Goal: Use online tool/utility: Utilize a website feature to perform a specific function

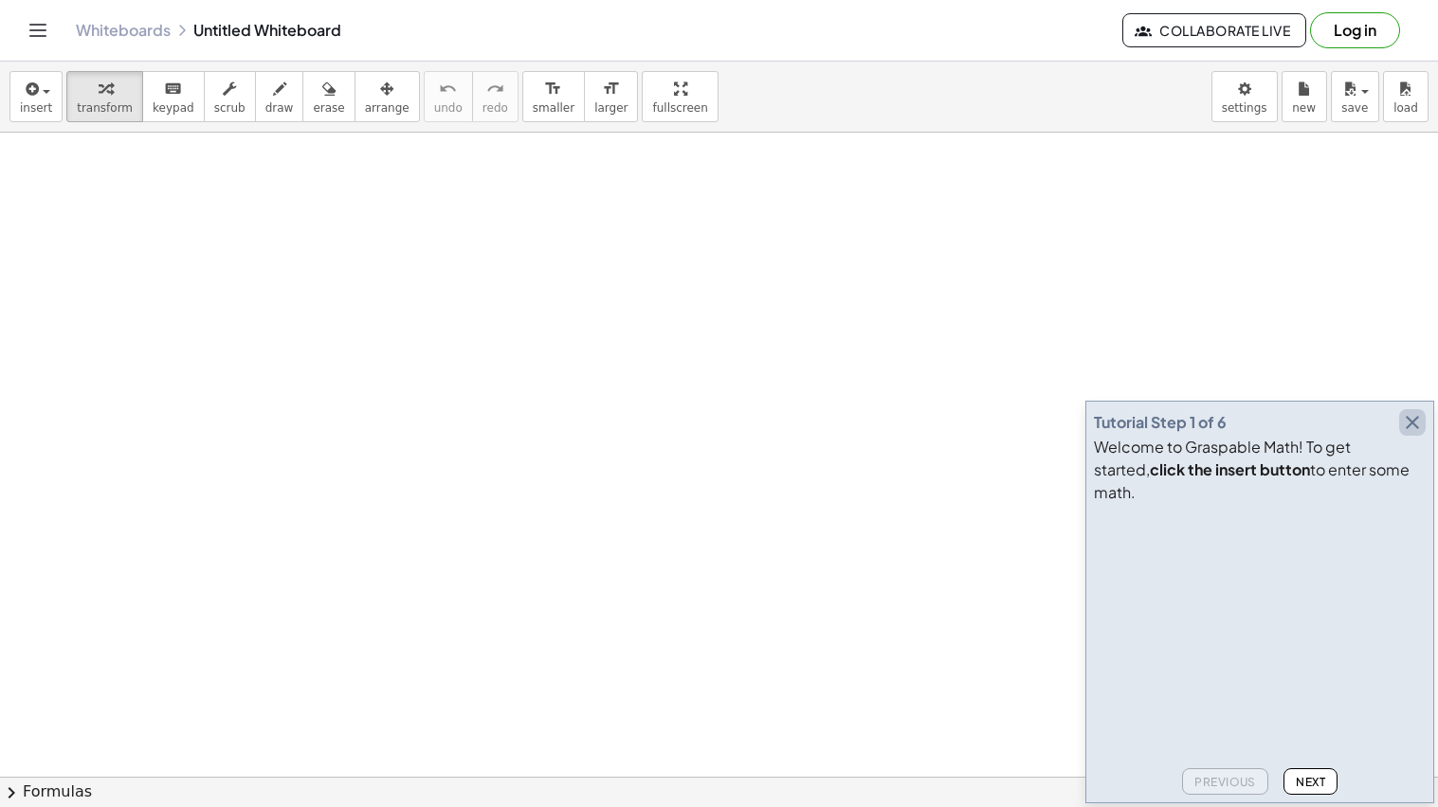
click at [1405, 434] on icon "button" at bounding box center [1412, 422] width 23 height 23
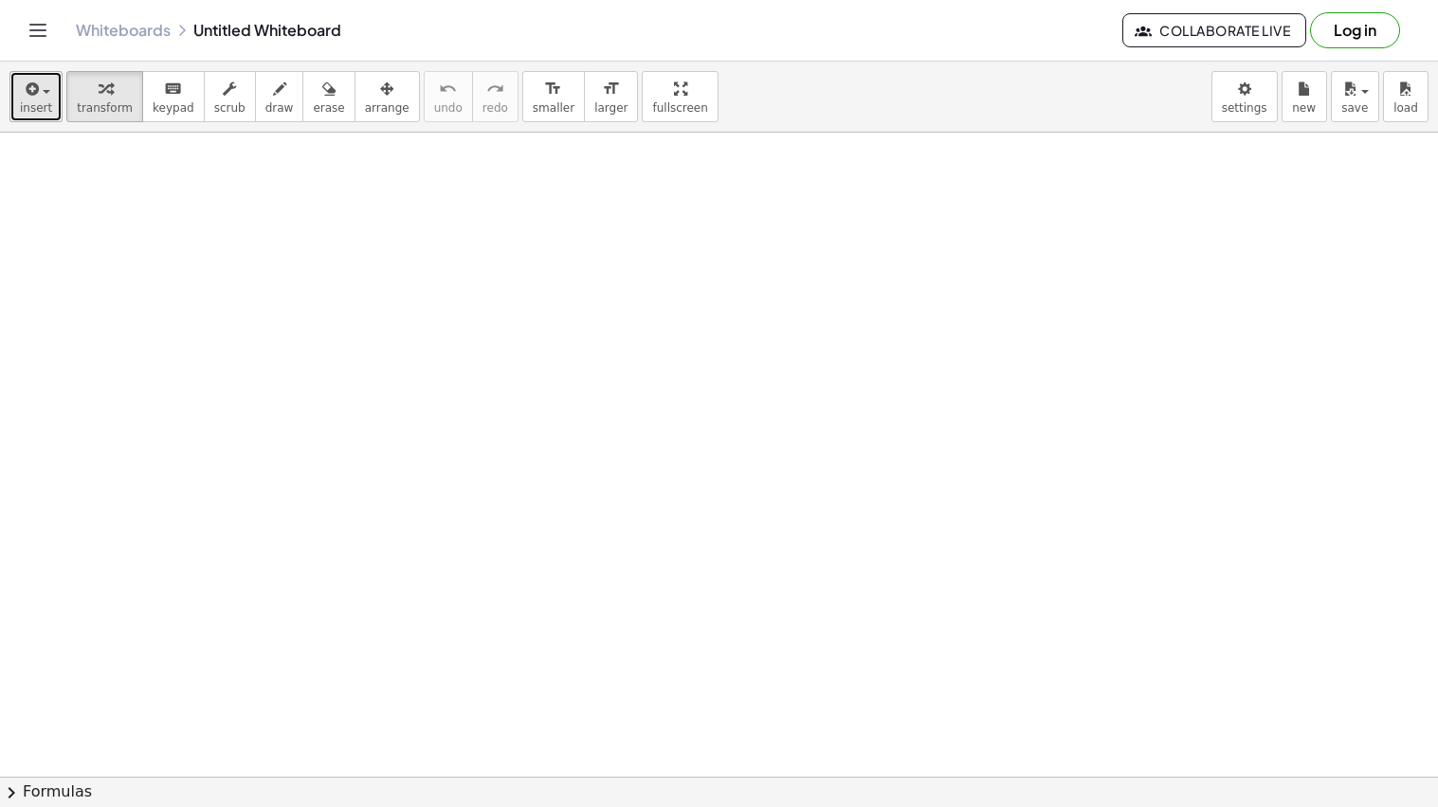
click at [44, 110] on span "insert" at bounding box center [36, 107] width 32 height 13
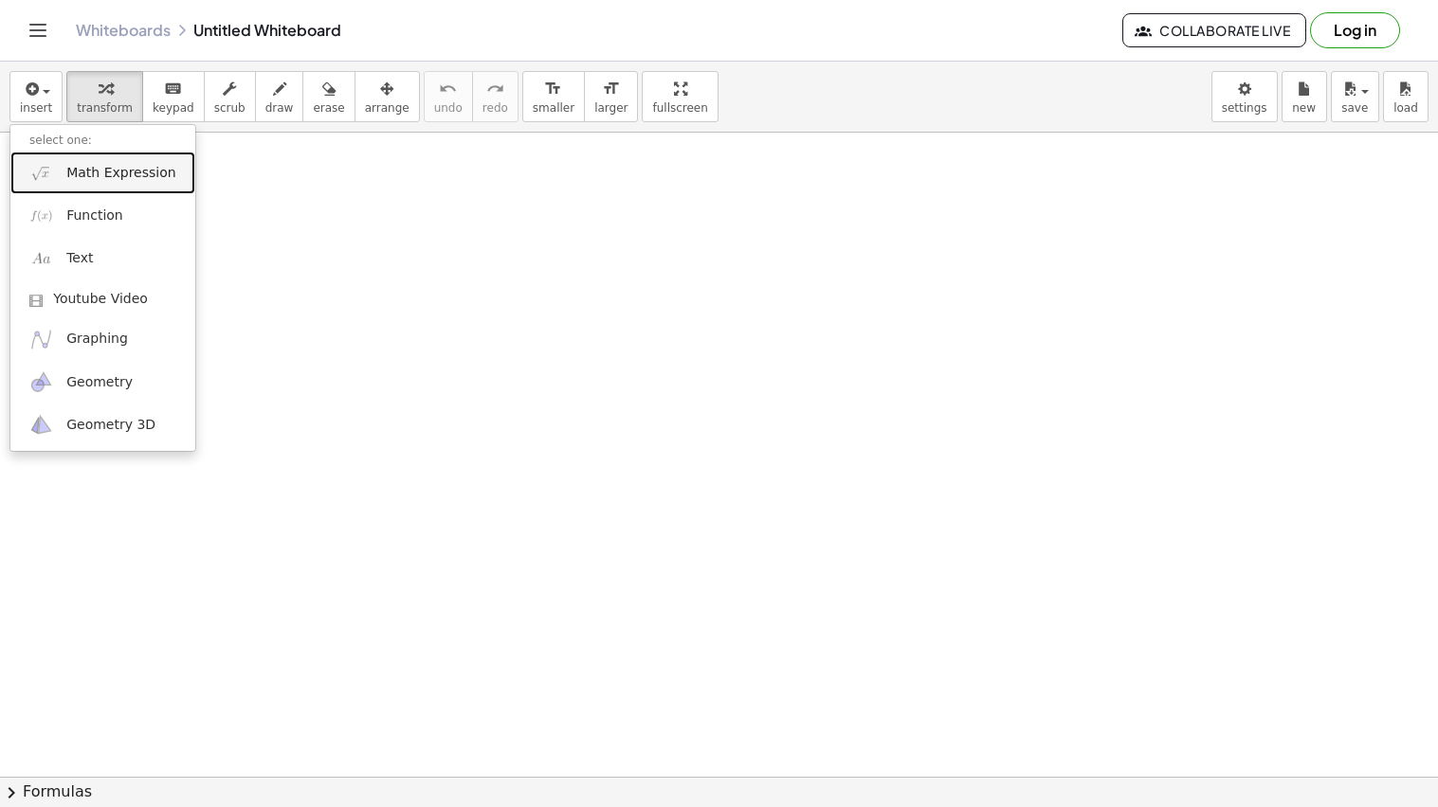
click at [62, 182] on link "Math Expression" at bounding box center [102, 173] width 185 height 43
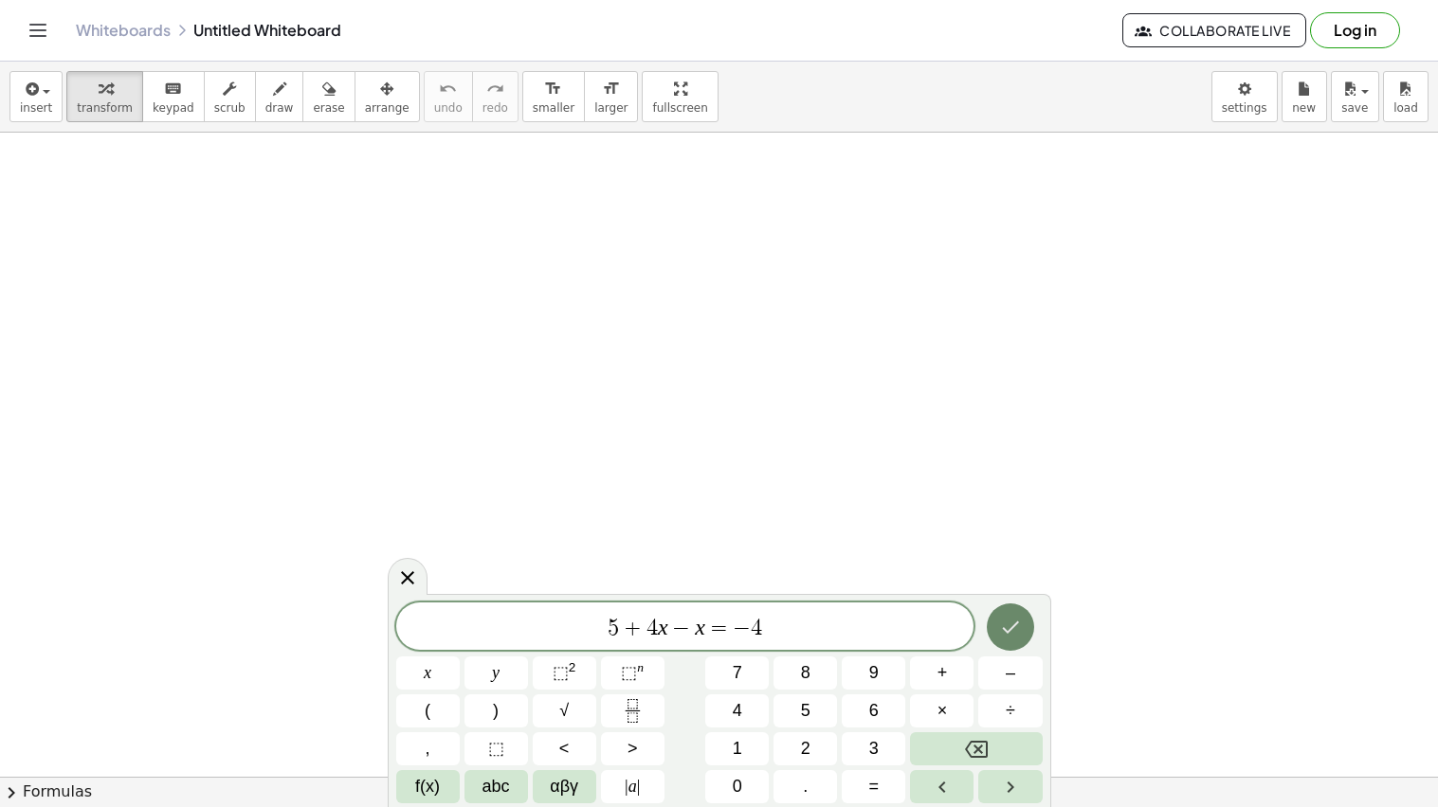
click at [1021, 616] on icon "Done" at bounding box center [1010, 627] width 23 height 23
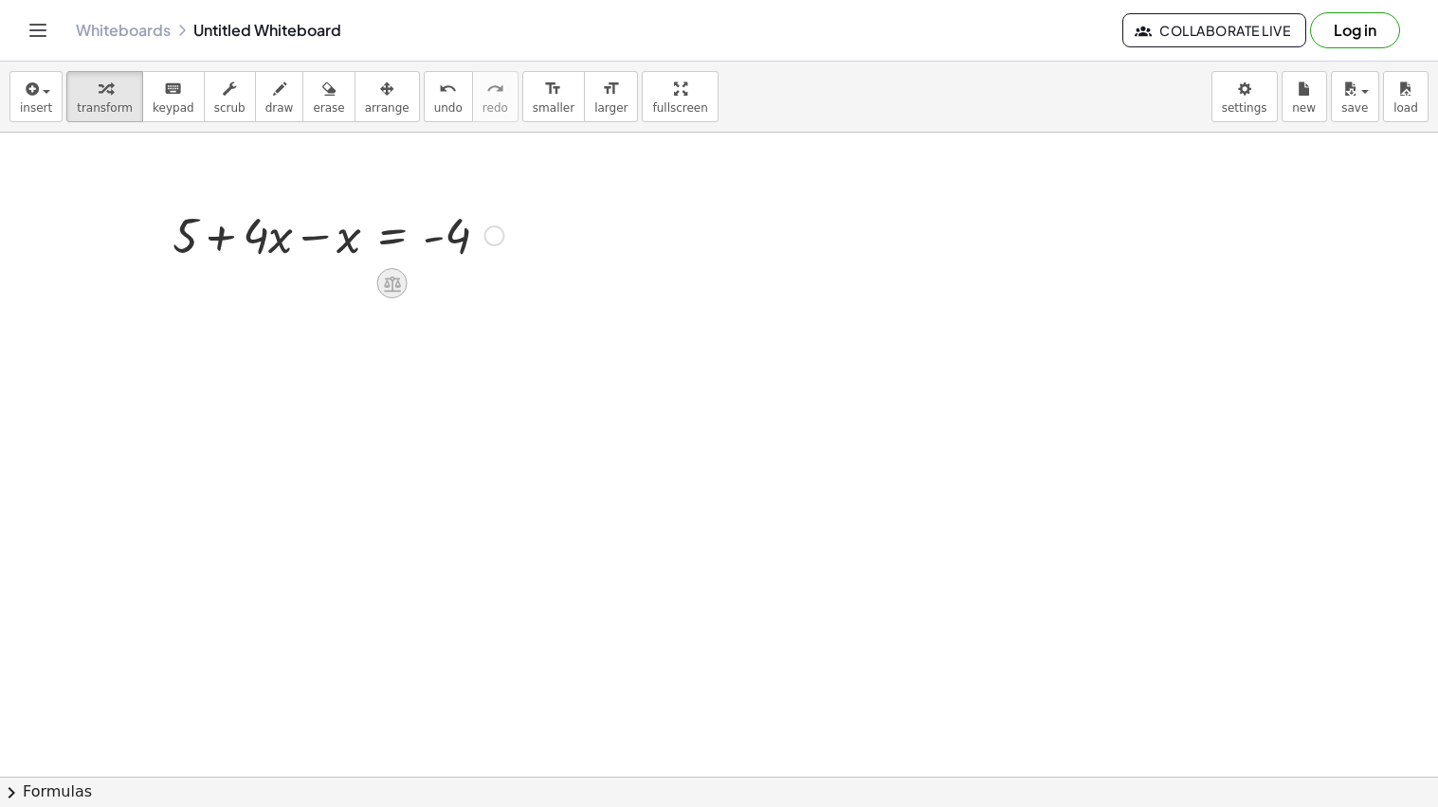
click at [393, 284] on icon at bounding box center [392, 284] width 20 height 20
click at [311, 274] on span "+" at bounding box center [316, 283] width 11 height 27
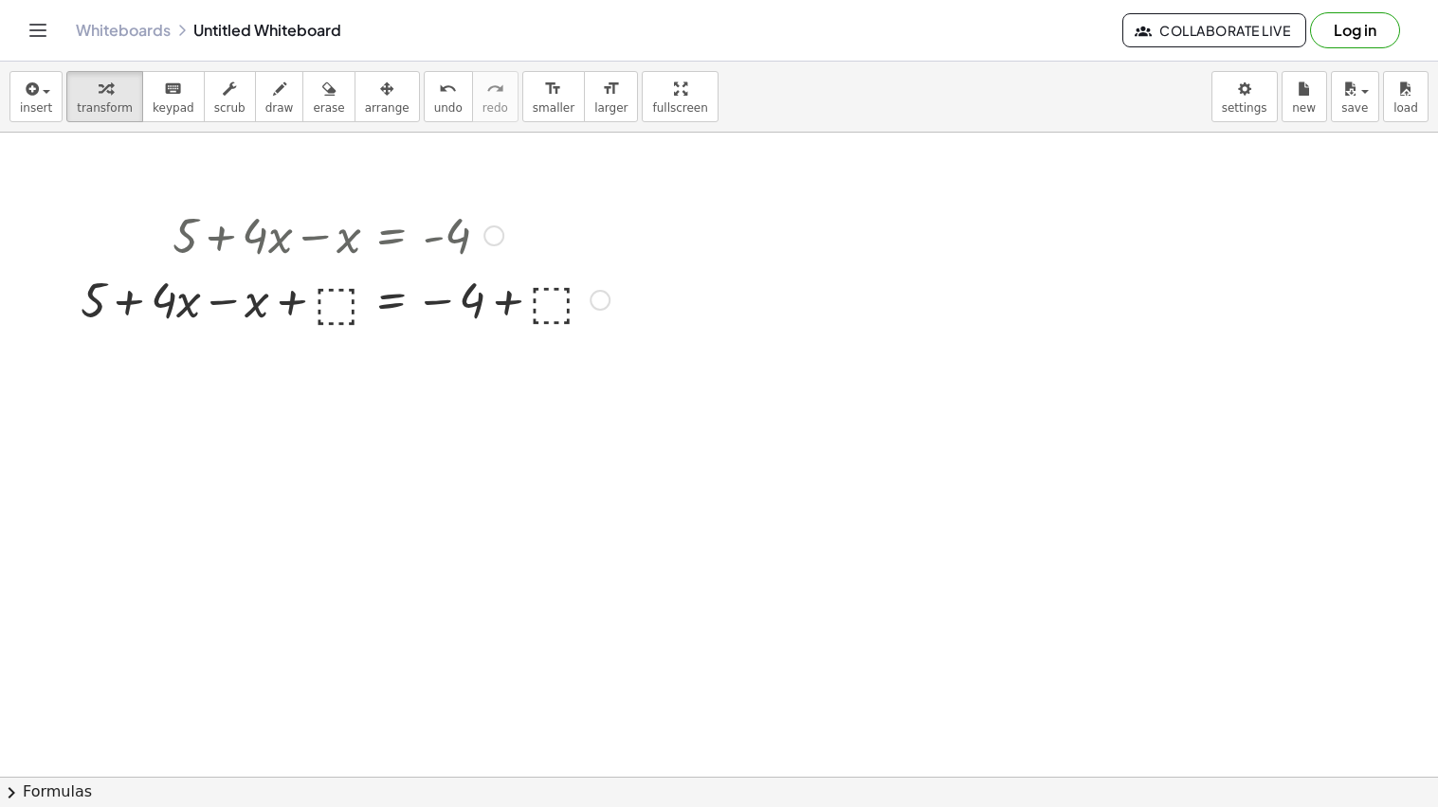
click at [595, 300] on div at bounding box center [599, 300] width 21 height 21
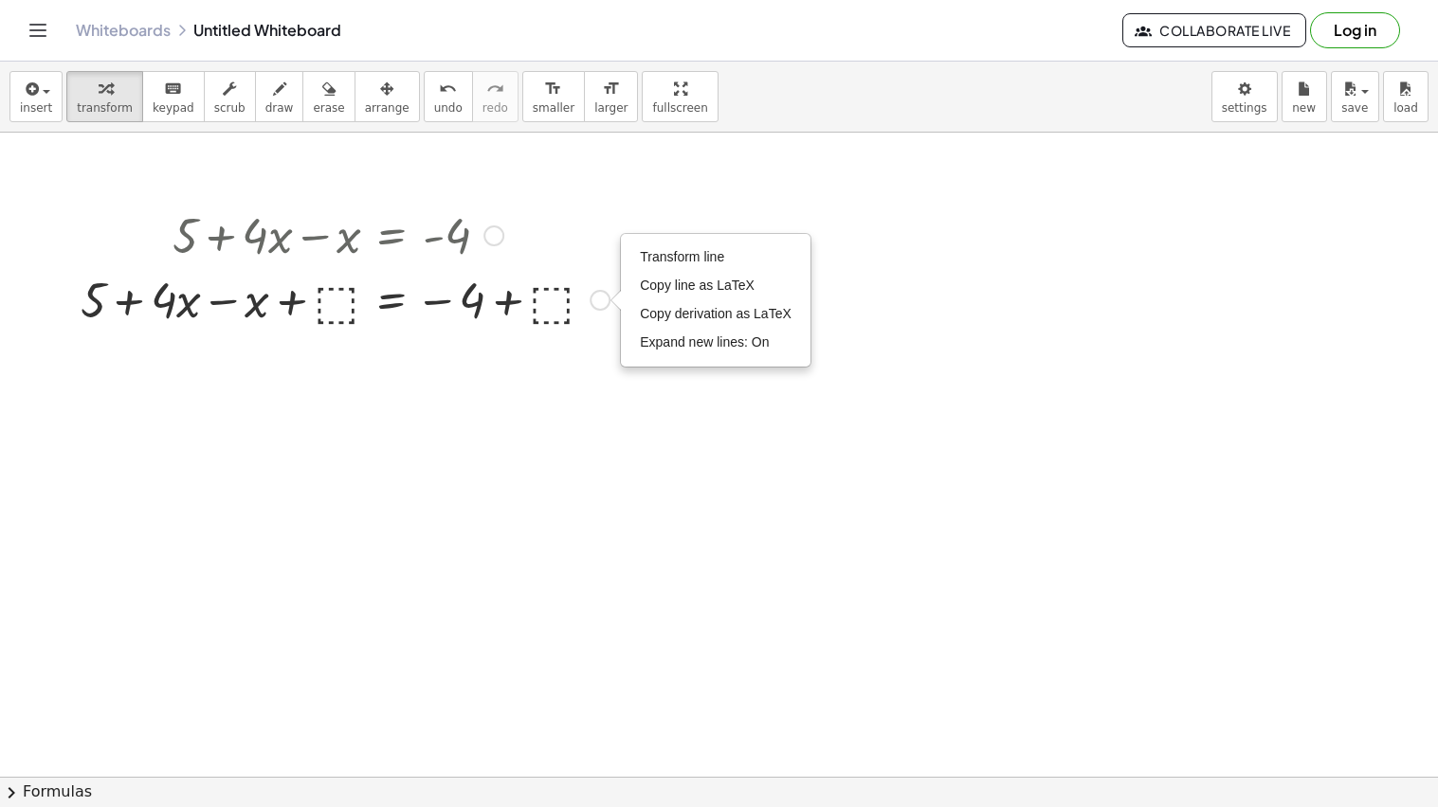
click at [588, 307] on div at bounding box center [345, 298] width 548 height 64
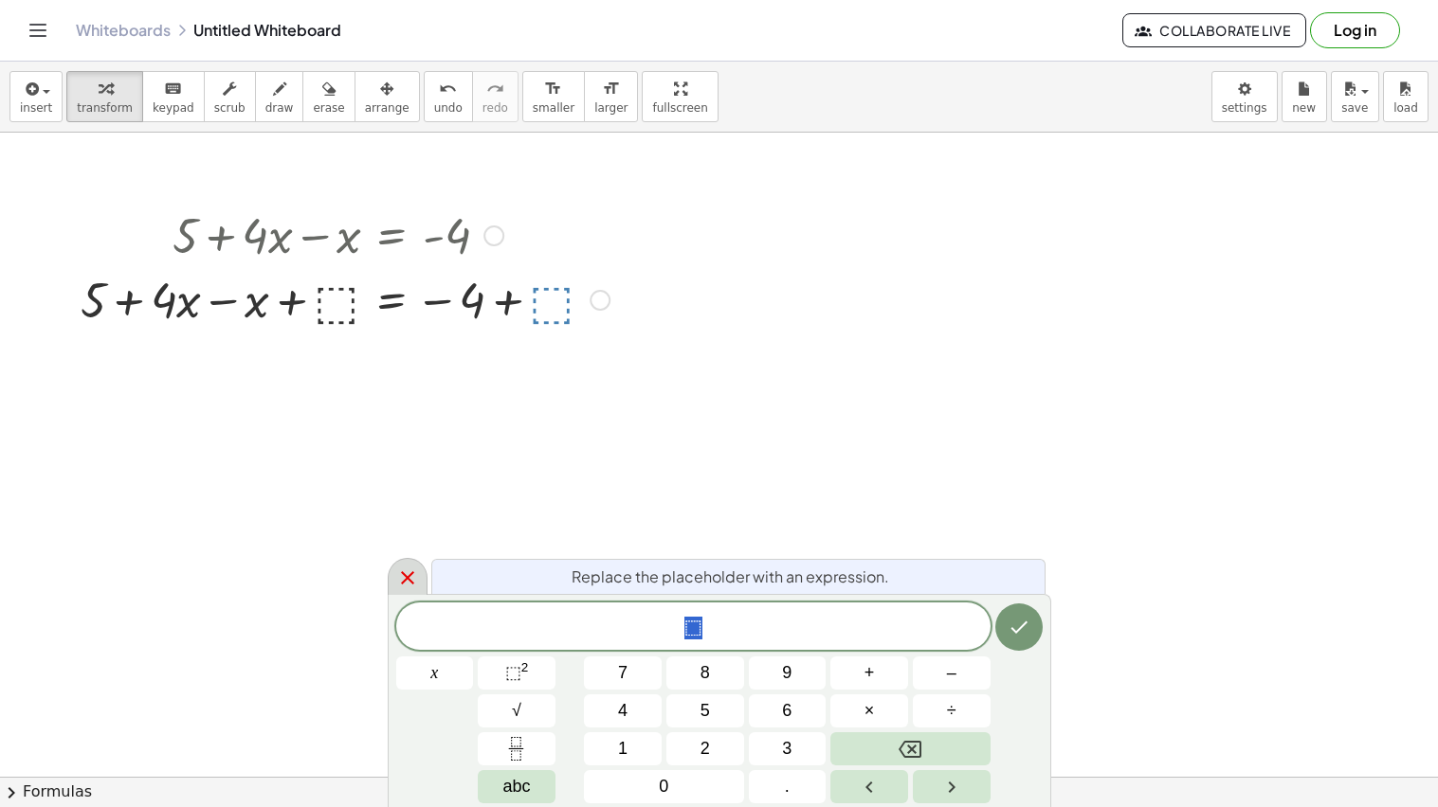
click at [401, 576] on icon at bounding box center [407, 578] width 23 height 23
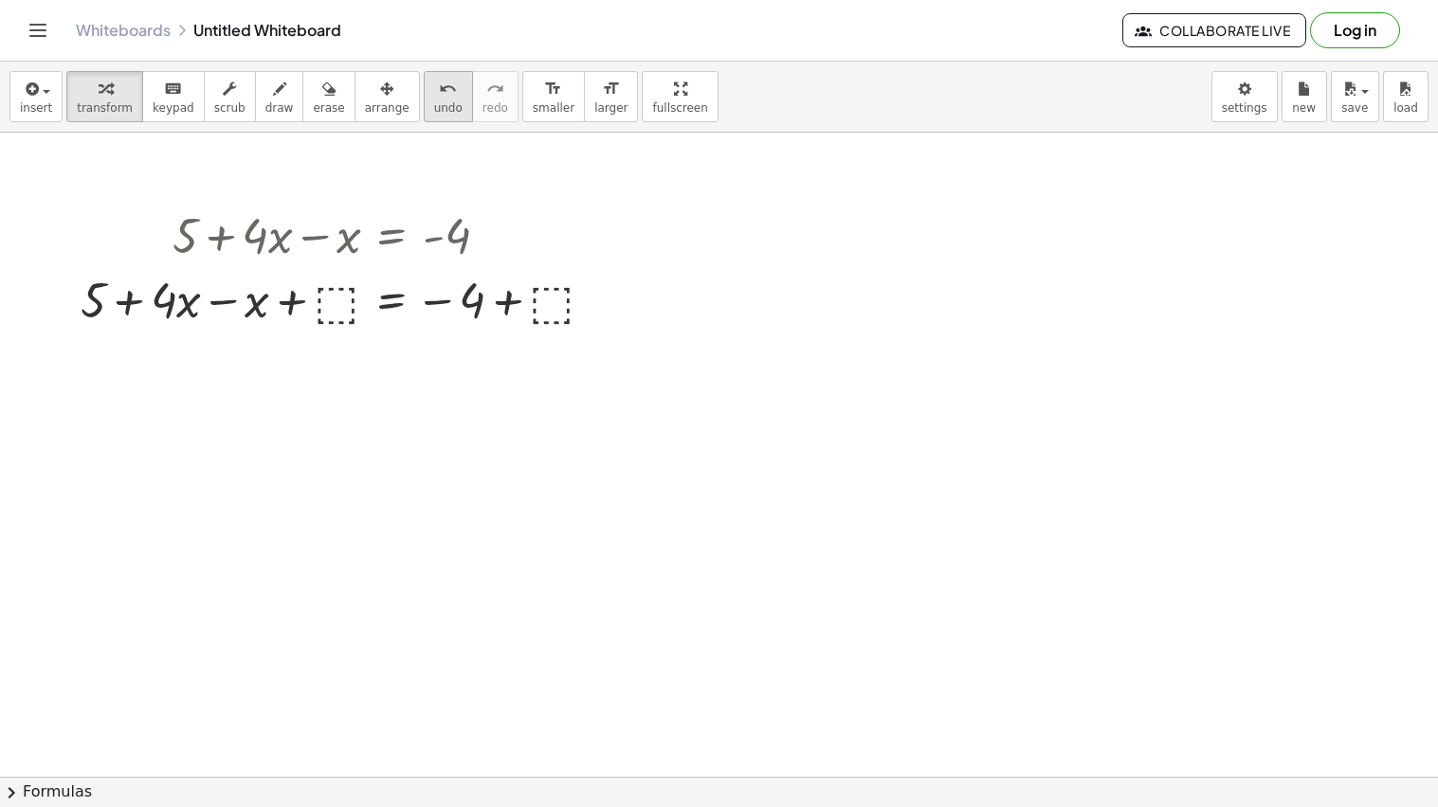
click at [434, 103] on span "undo" at bounding box center [448, 107] width 28 height 13
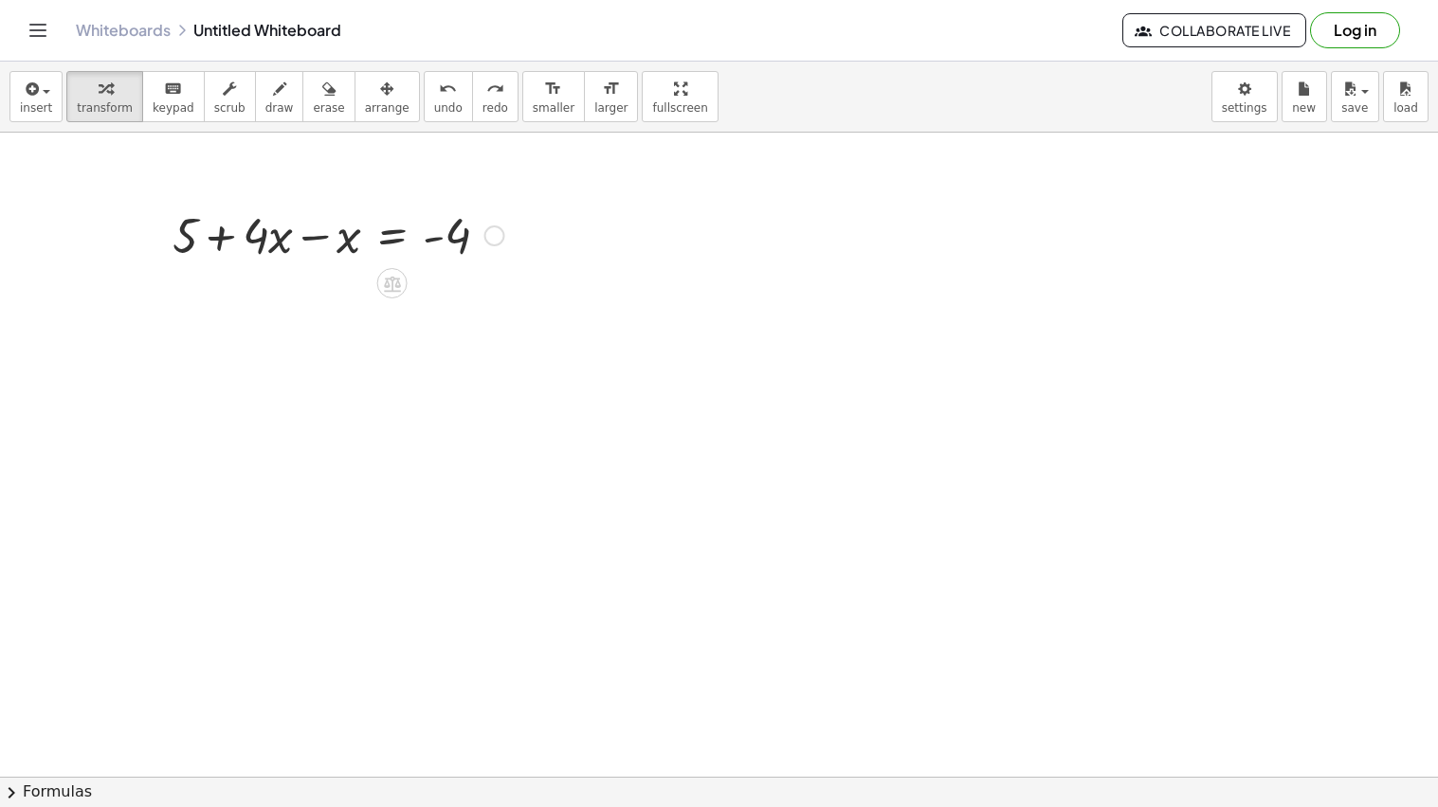
click at [320, 235] on div at bounding box center [338, 234] width 350 height 64
click at [289, 315] on div at bounding box center [338, 298] width 350 height 64
click at [393, 349] on icon at bounding box center [392, 348] width 20 height 20
click at [471, 356] on icon at bounding box center [468, 347] width 17 height 17
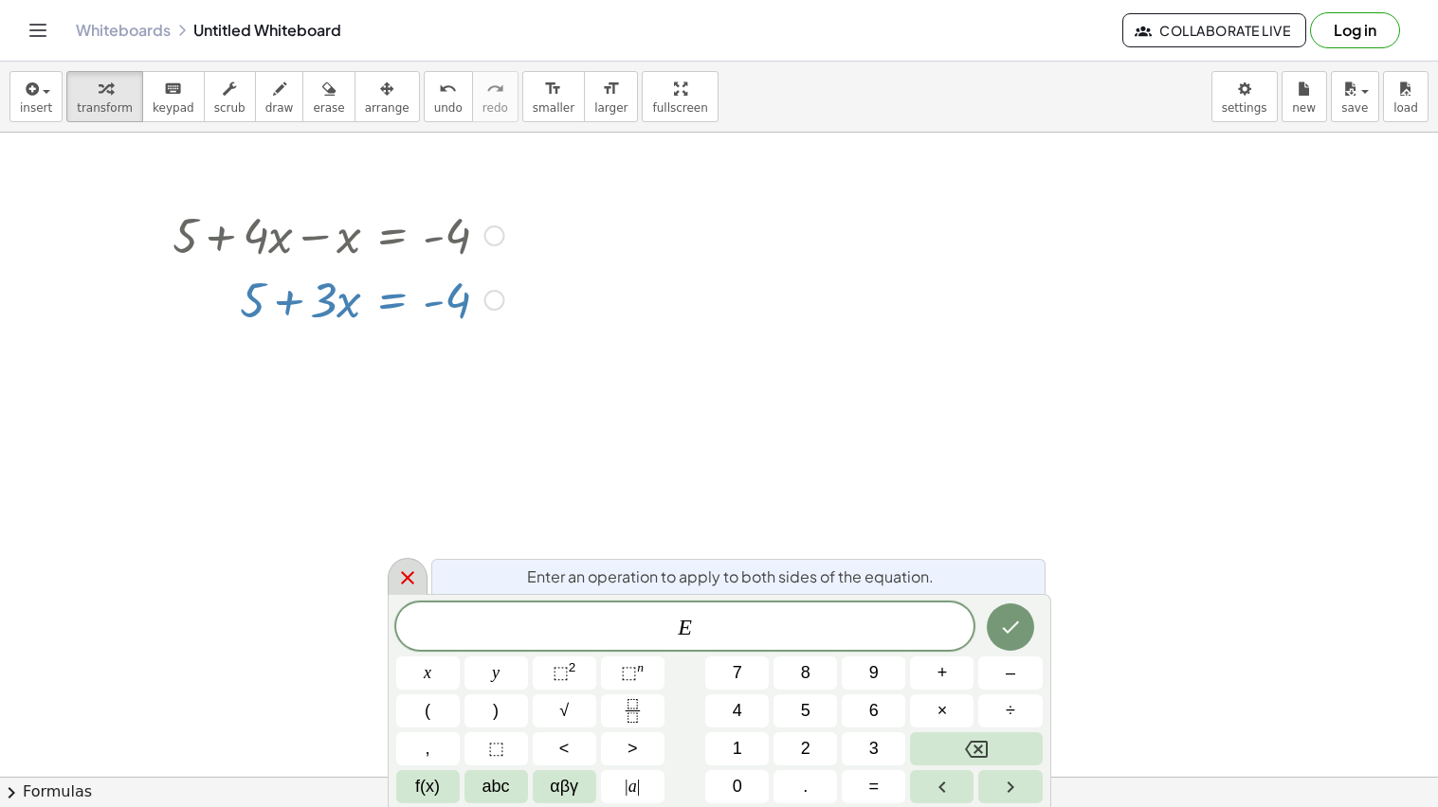
click at [404, 576] on icon at bounding box center [407, 577] width 13 height 13
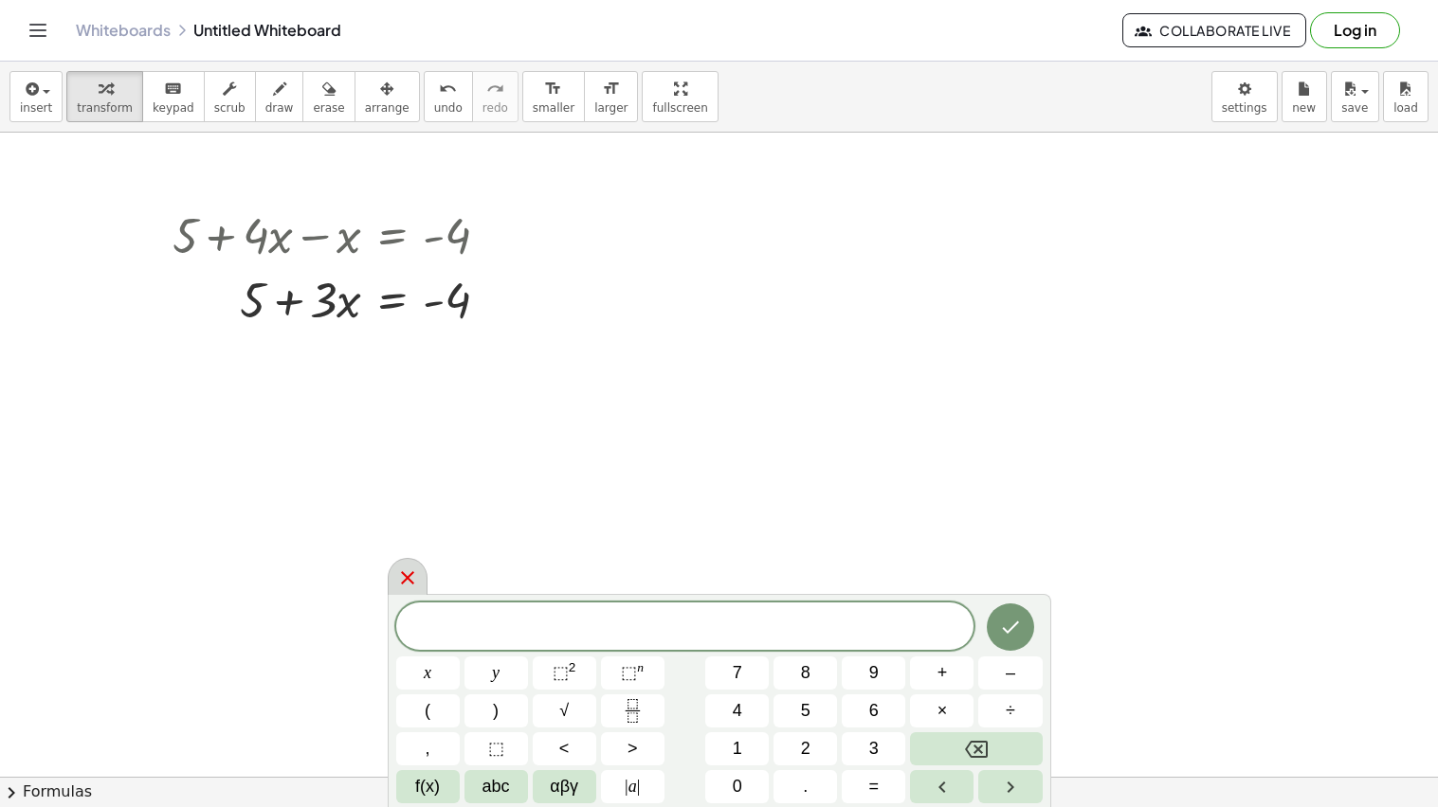
click at [412, 576] on icon at bounding box center [407, 578] width 23 height 23
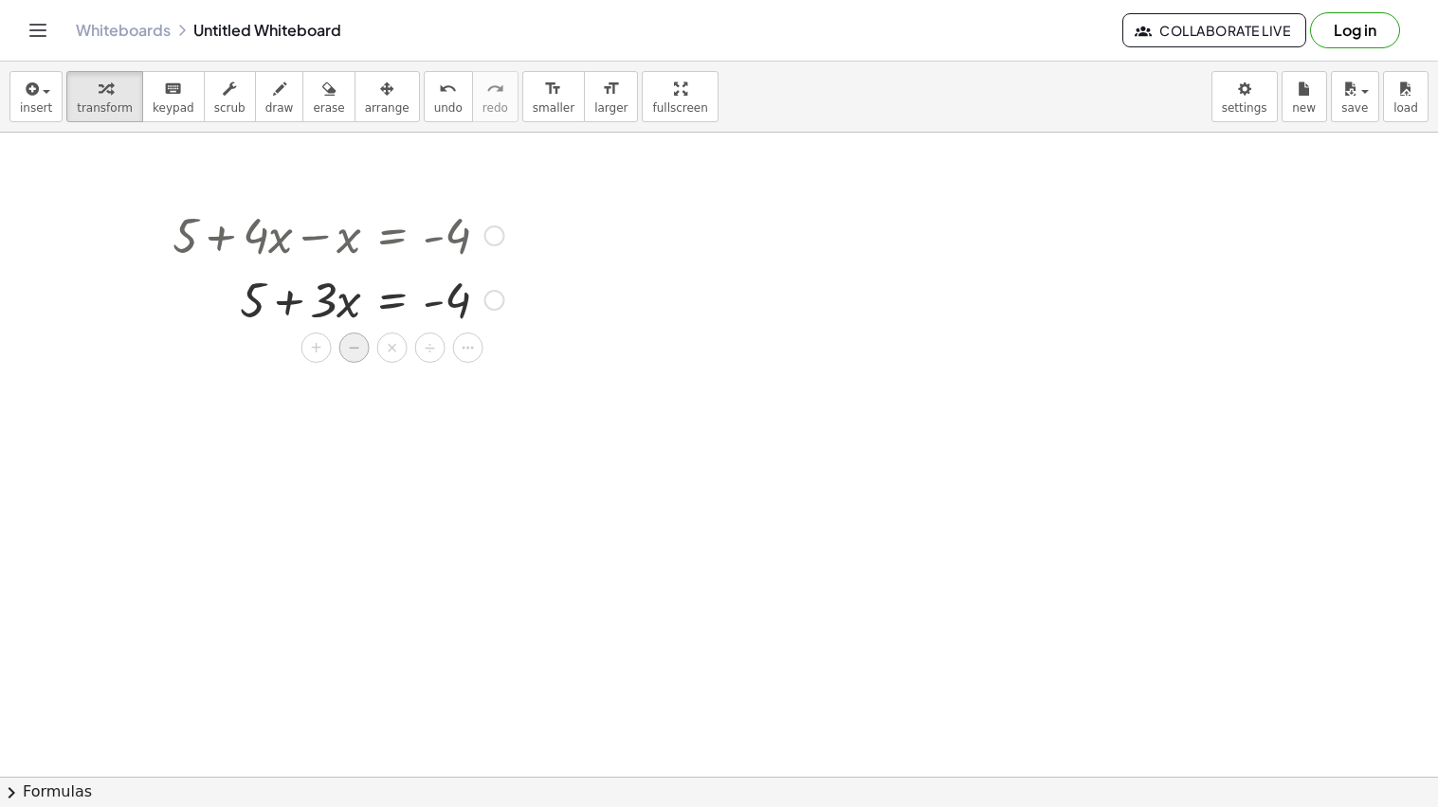
click at [361, 345] on div "−" at bounding box center [354, 348] width 30 height 30
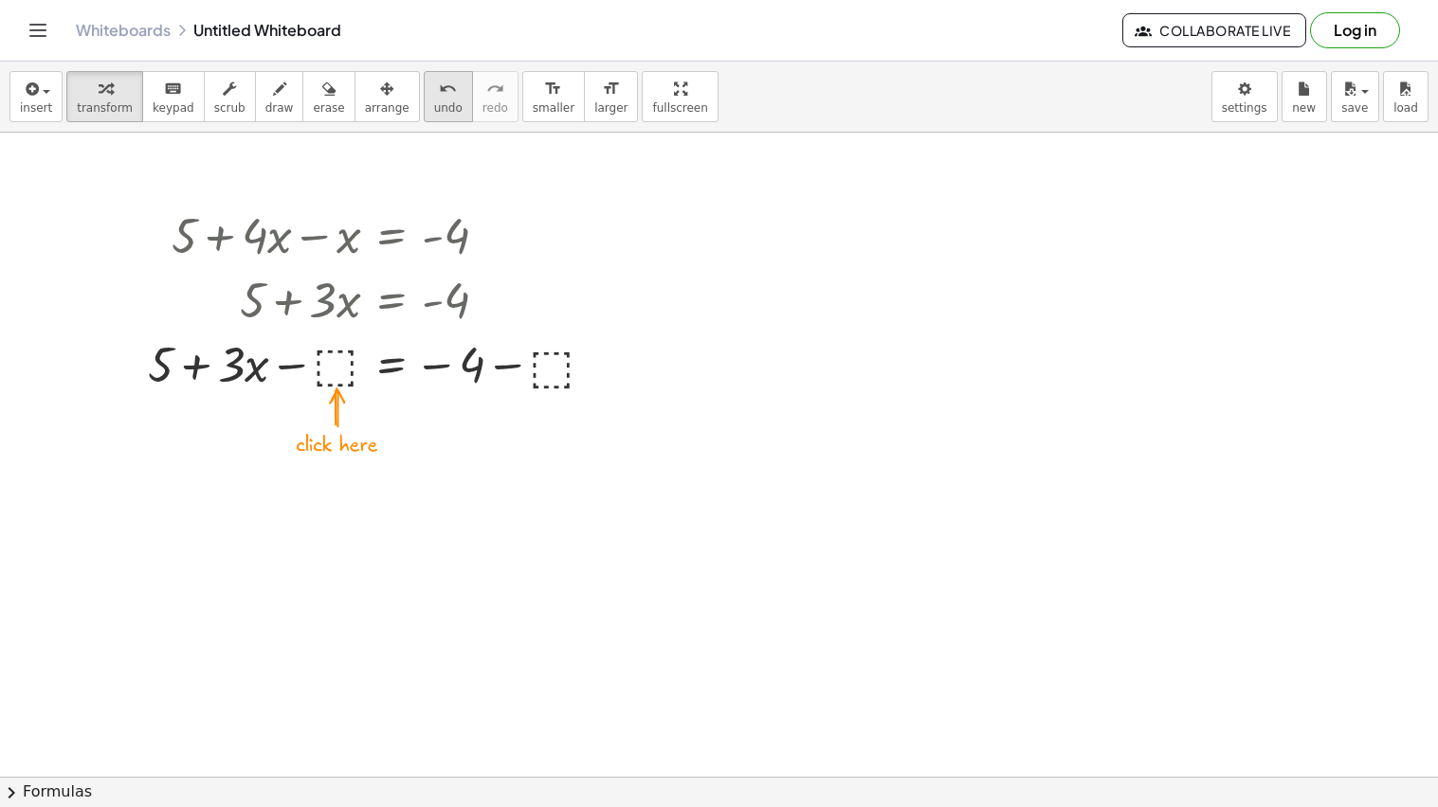
click at [434, 93] on div "undo" at bounding box center [448, 88] width 28 height 23
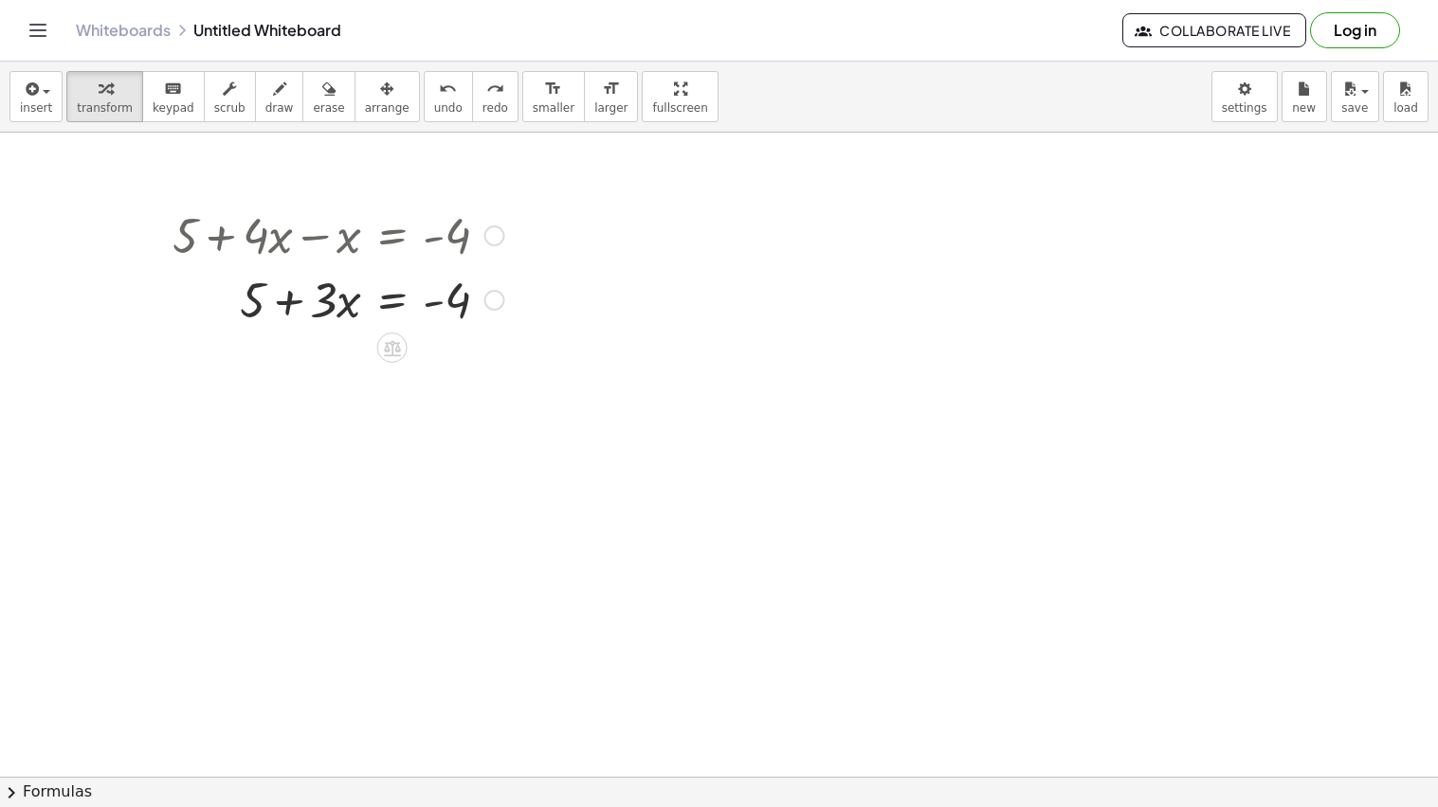
click at [430, 306] on div at bounding box center [338, 298] width 350 height 64
click at [258, 299] on div at bounding box center [338, 298] width 350 height 64
click at [397, 301] on div at bounding box center [338, 298] width 350 height 64
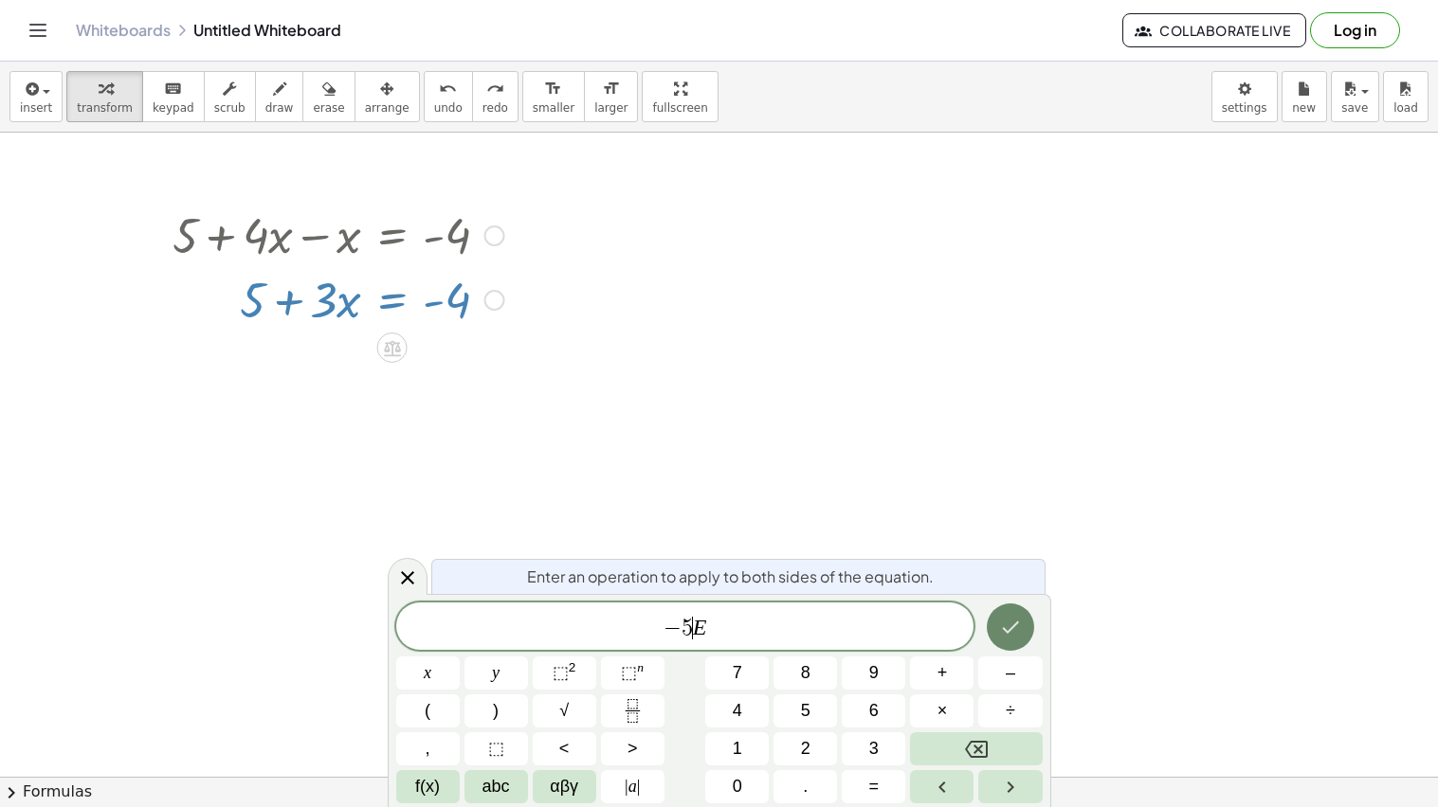
click at [995, 632] on button "Done" at bounding box center [1010, 627] width 47 height 47
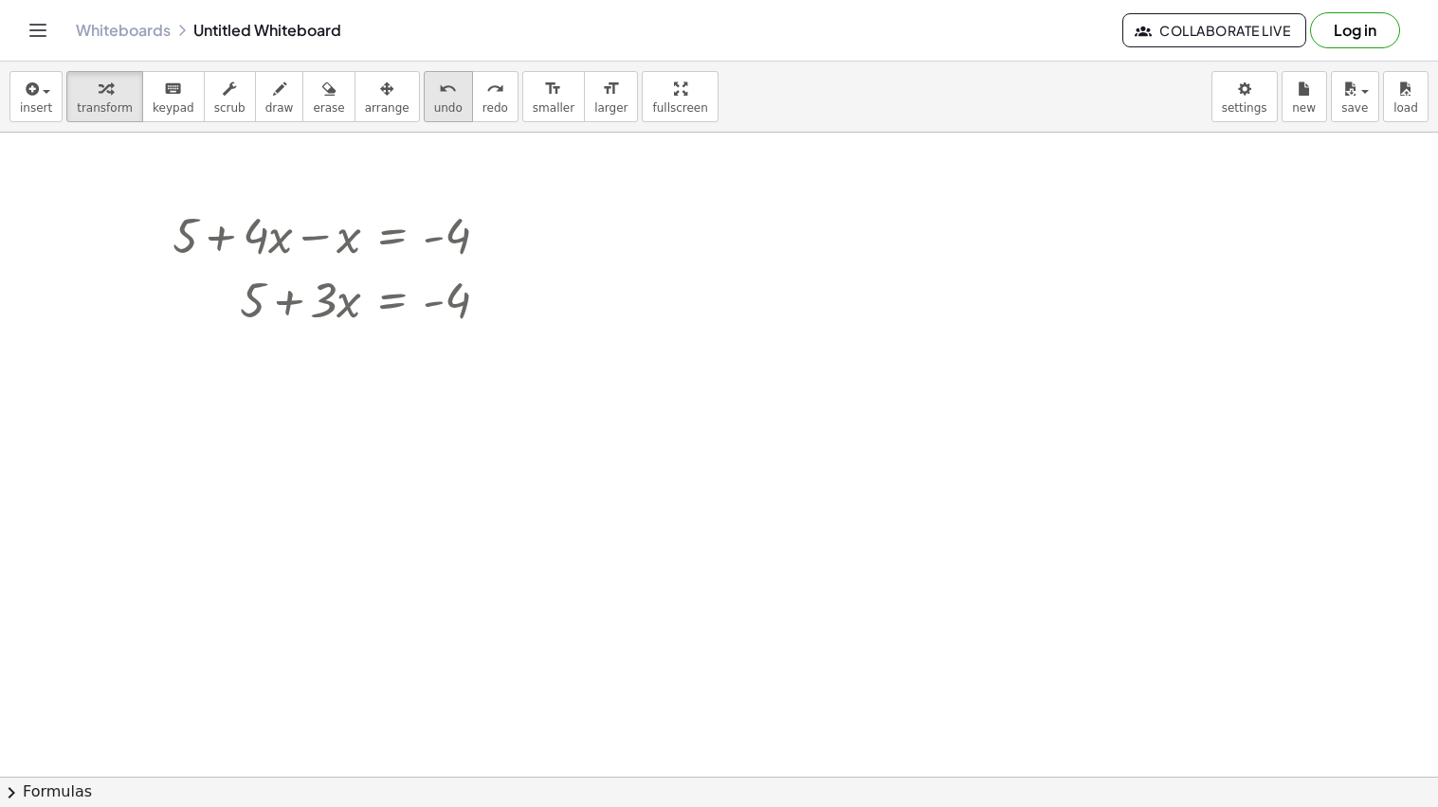
click at [439, 87] on icon "undo" at bounding box center [448, 89] width 18 height 23
click at [434, 113] on span "undo" at bounding box center [448, 107] width 28 height 13
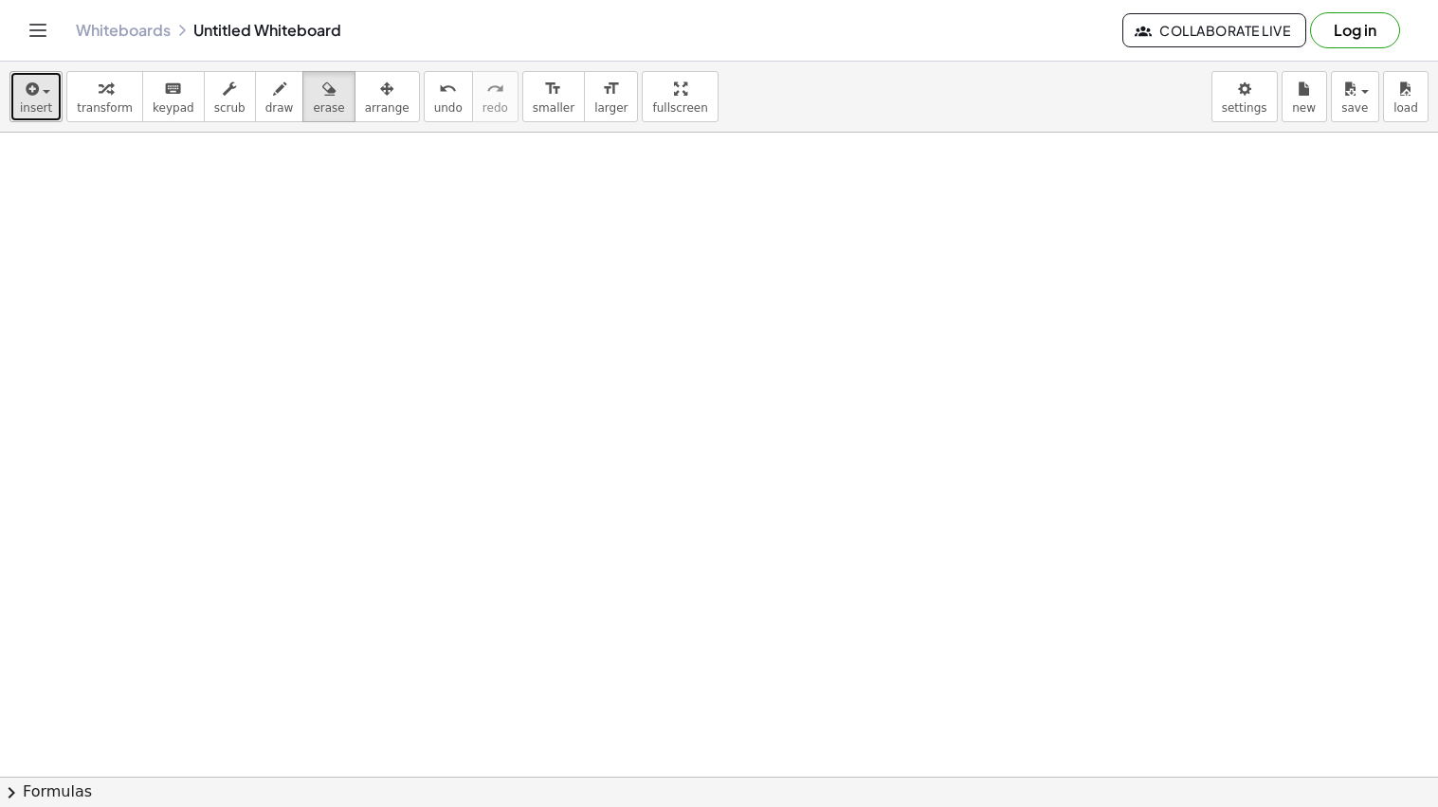
click at [39, 91] on span "button" at bounding box center [41, 90] width 4 height 13
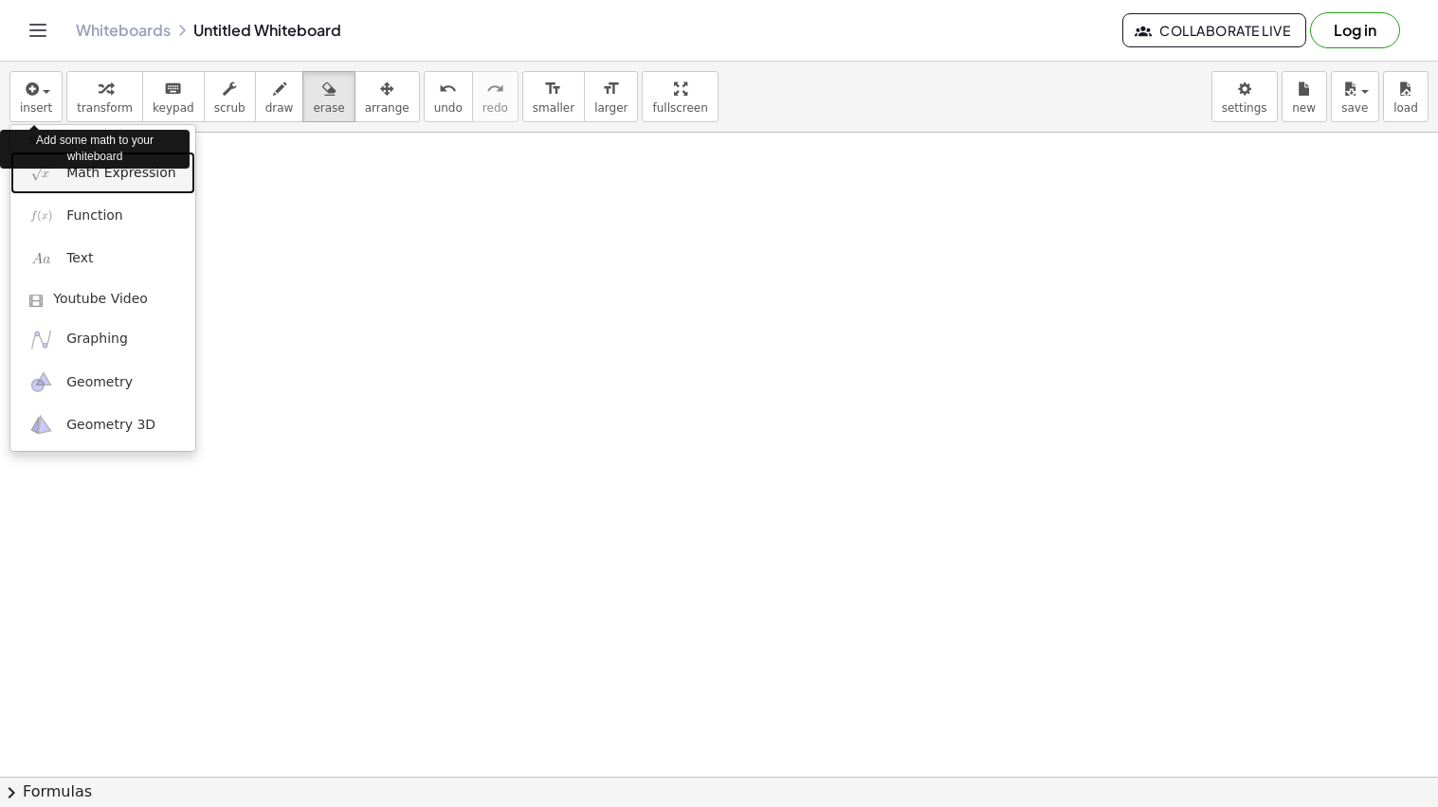
click at [139, 178] on span "Math Expression" at bounding box center [120, 173] width 109 height 19
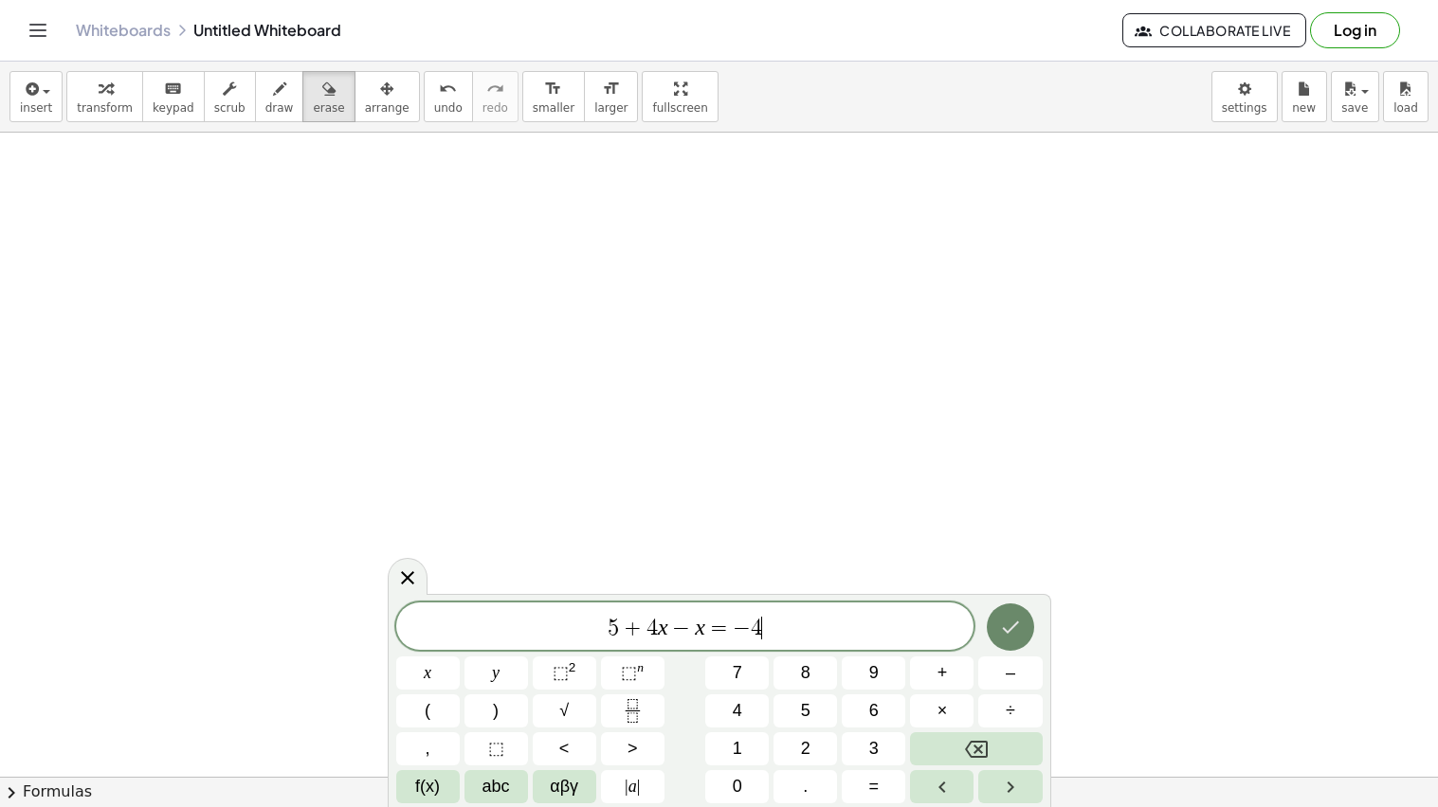
click at [1008, 631] on icon "Done" at bounding box center [1010, 628] width 17 height 12
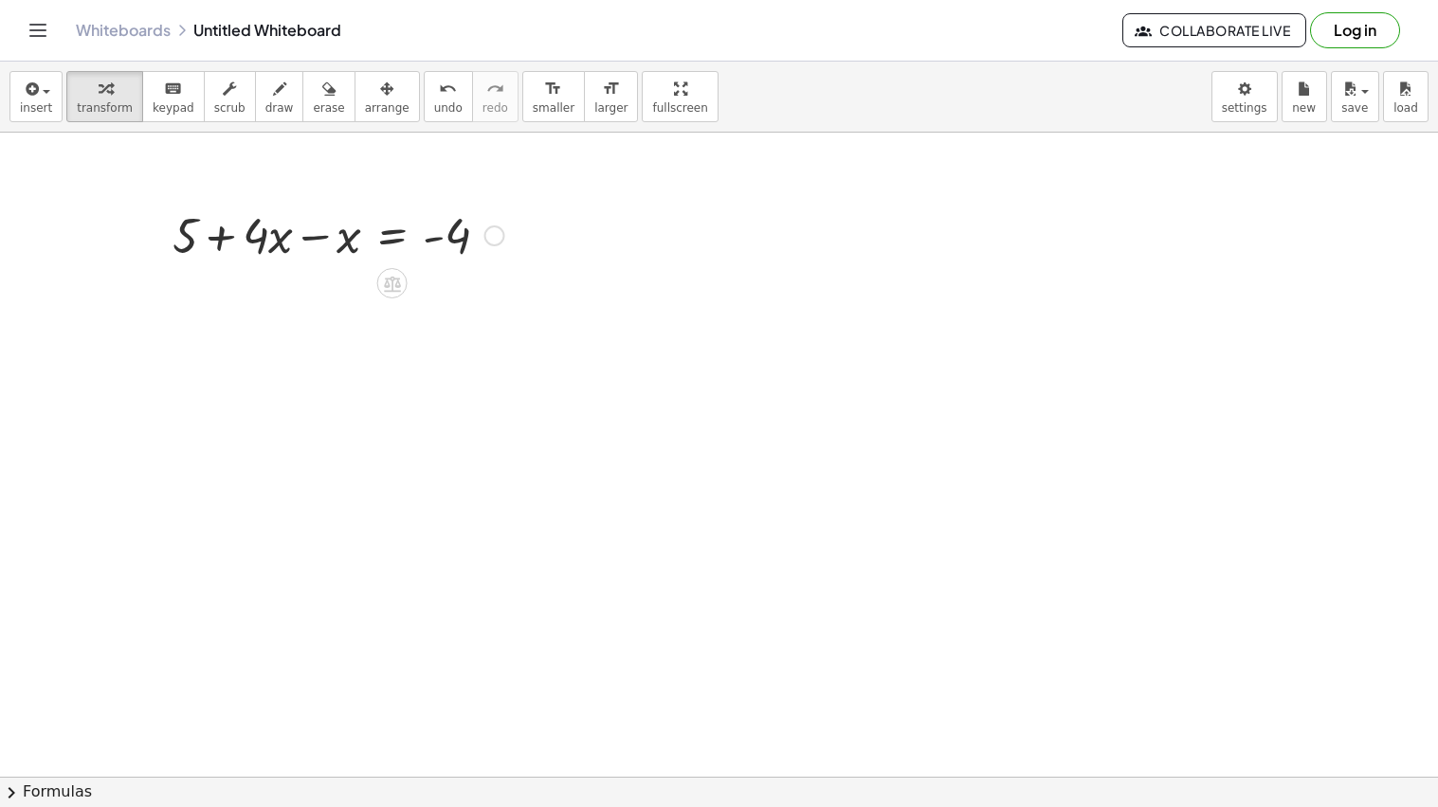
click at [318, 237] on div at bounding box center [338, 234] width 350 height 64
click at [391, 343] on icon at bounding box center [392, 348] width 20 height 20
click at [361, 343] on div "−" at bounding box center [354, 348] width 30 height 30
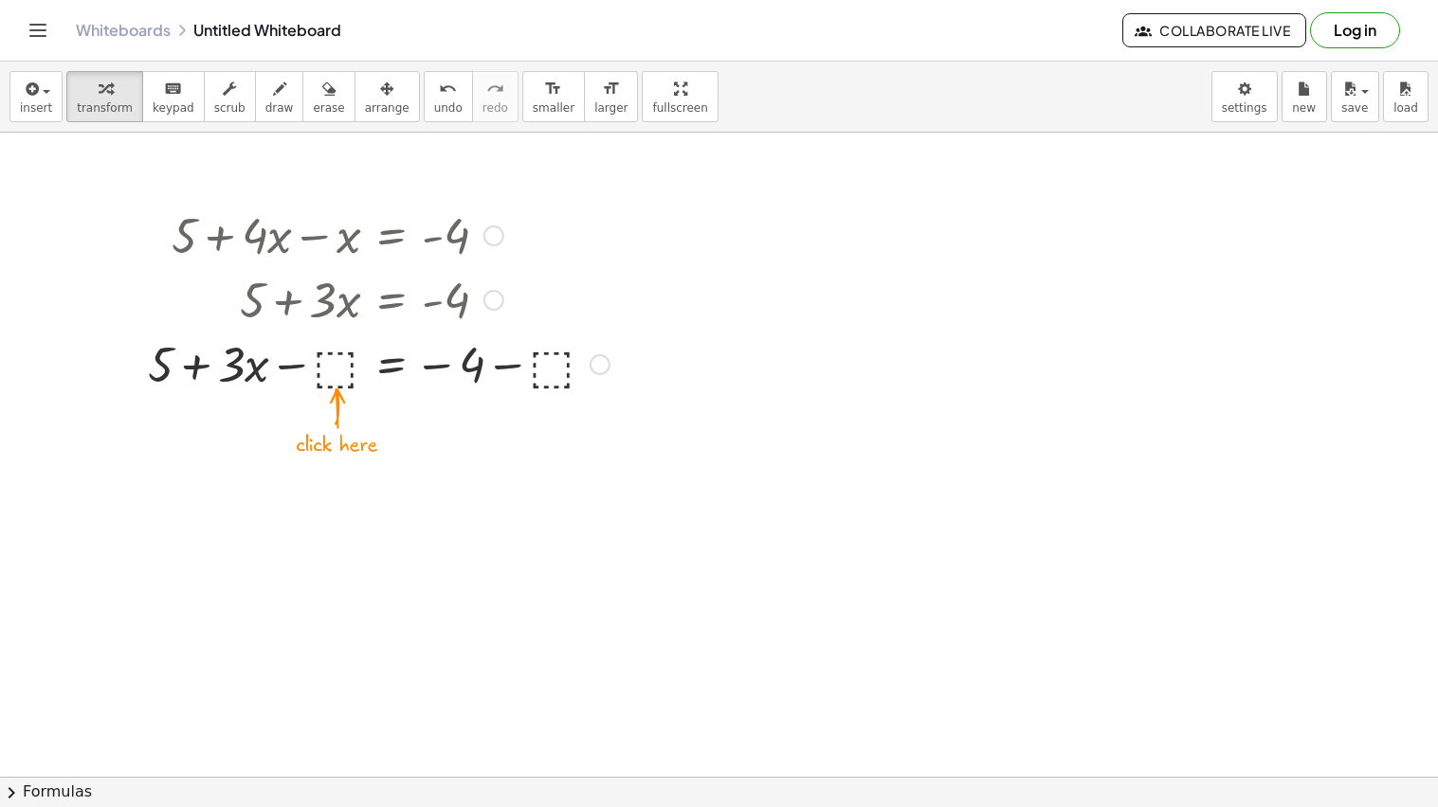
click at [346, 363] on div at bounding box center [378, 363] width 480 height 64
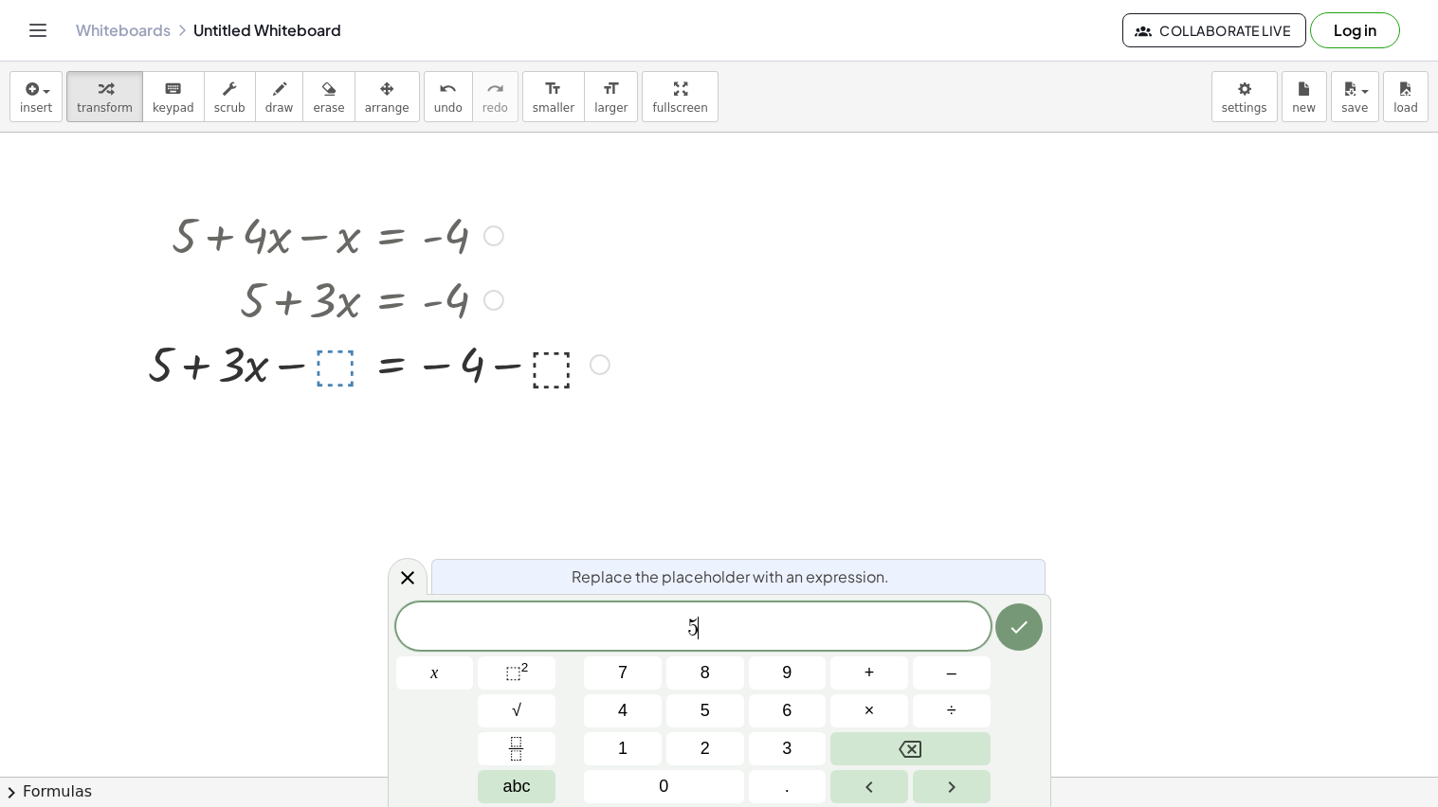
click at [544, 364] on div at bounding box center [378, 363] width 480 height 64
click at [1026, 623] on icon "Done" at bounding box center [1018, 627] width 23 height 23
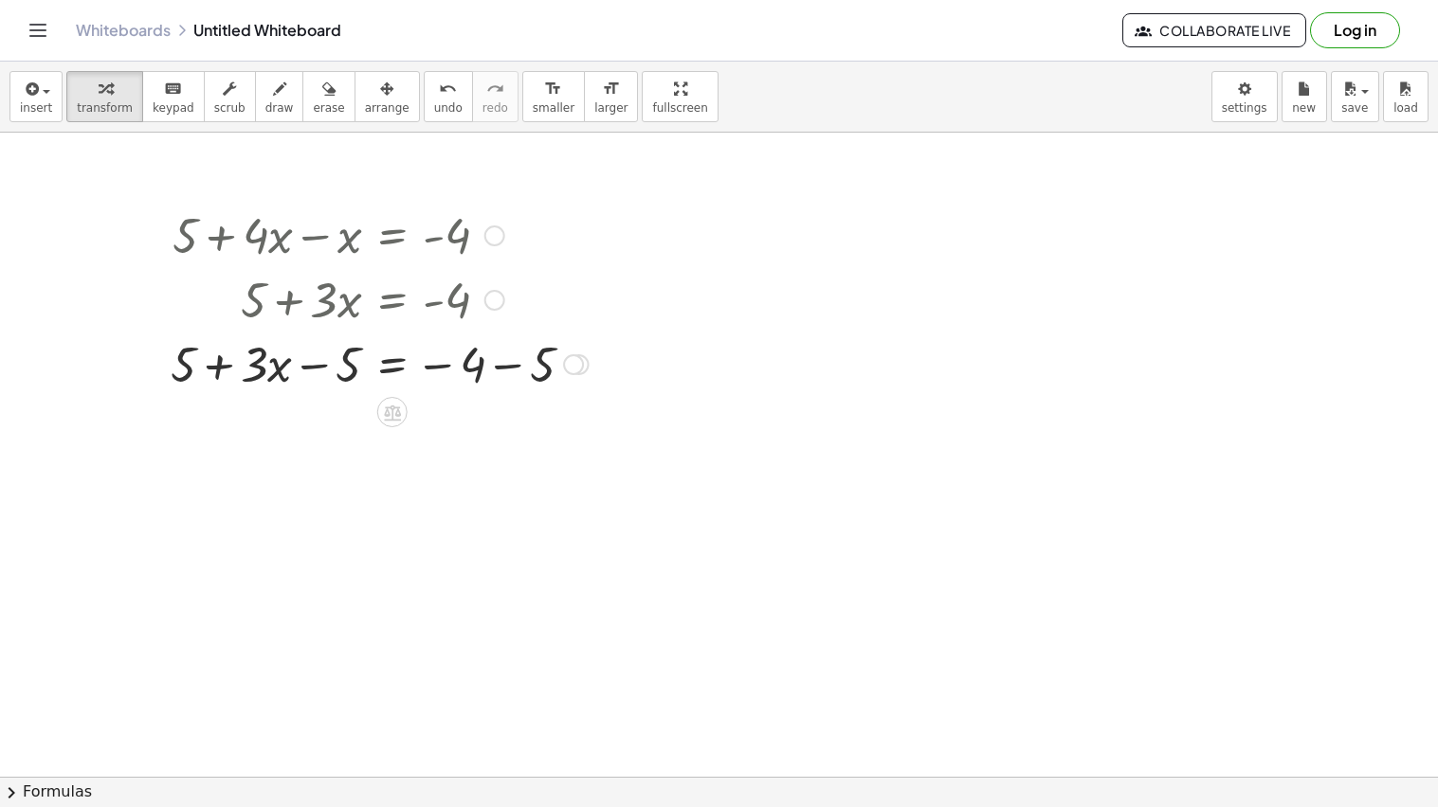
click at [310, 363] on div at bounding box center [379, 363] width 437 height 64
click at [215, 365] on div at bounding box center [379, 363] width 437 height 64
click at [326, 368] on div at bounding box center [379, 363] width 437 height 64
click at [439, 93] on icon "undo" at bounding box center [448, 89] width 18 height 23
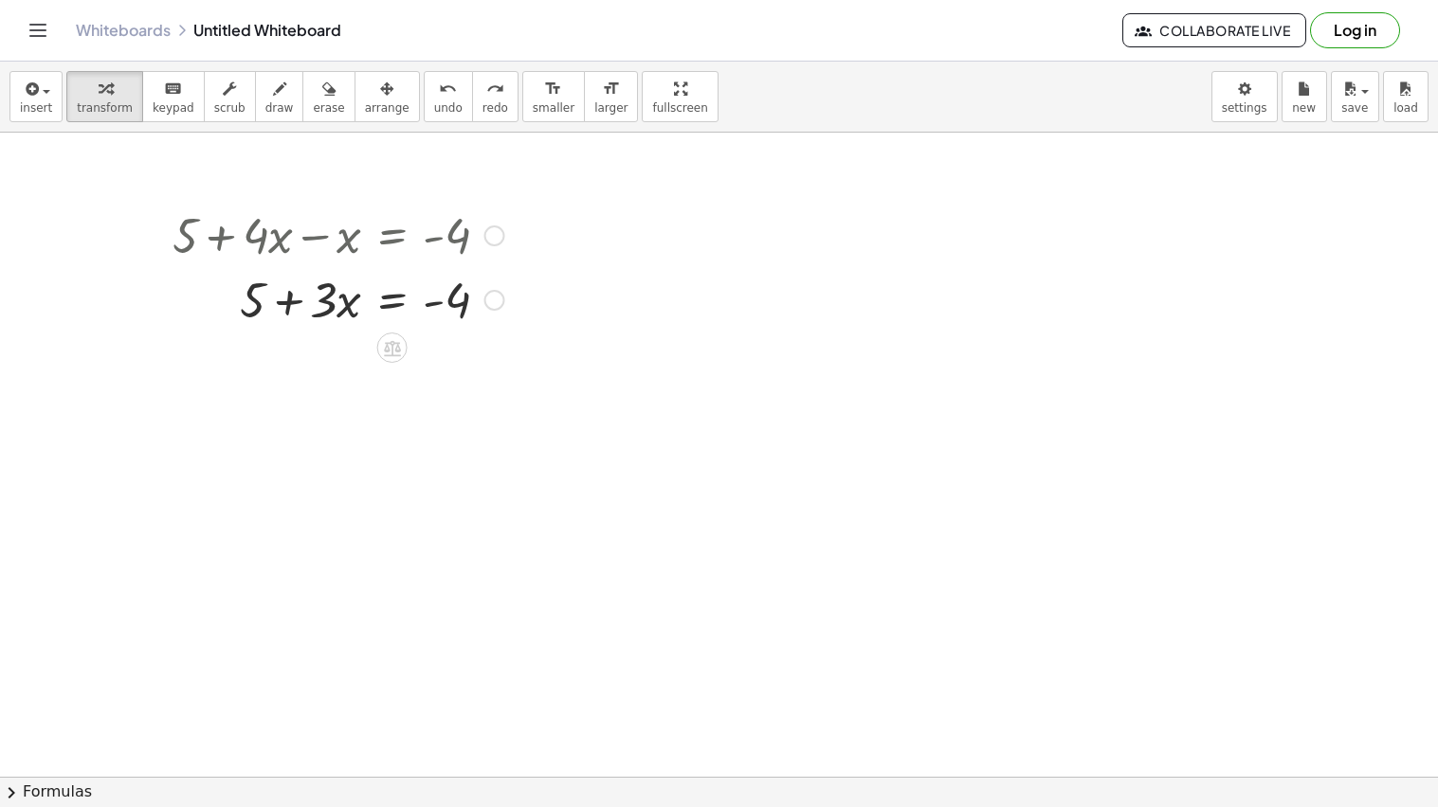
click at [393, 347] on icon at bounding box center [392, 348] width 20 height 20
click at [288, 306] on div at bounding box center [338, 298] width 350 height 64
click at [382, 303] on div at bounding box center [338, 298] width 350 height 64
click at [424, 100] on button "undo undo" at bounding box center [448, 96] width 49 height 51
click at [382, 301] on div at bounding box center [338, 298] width 350 height 64
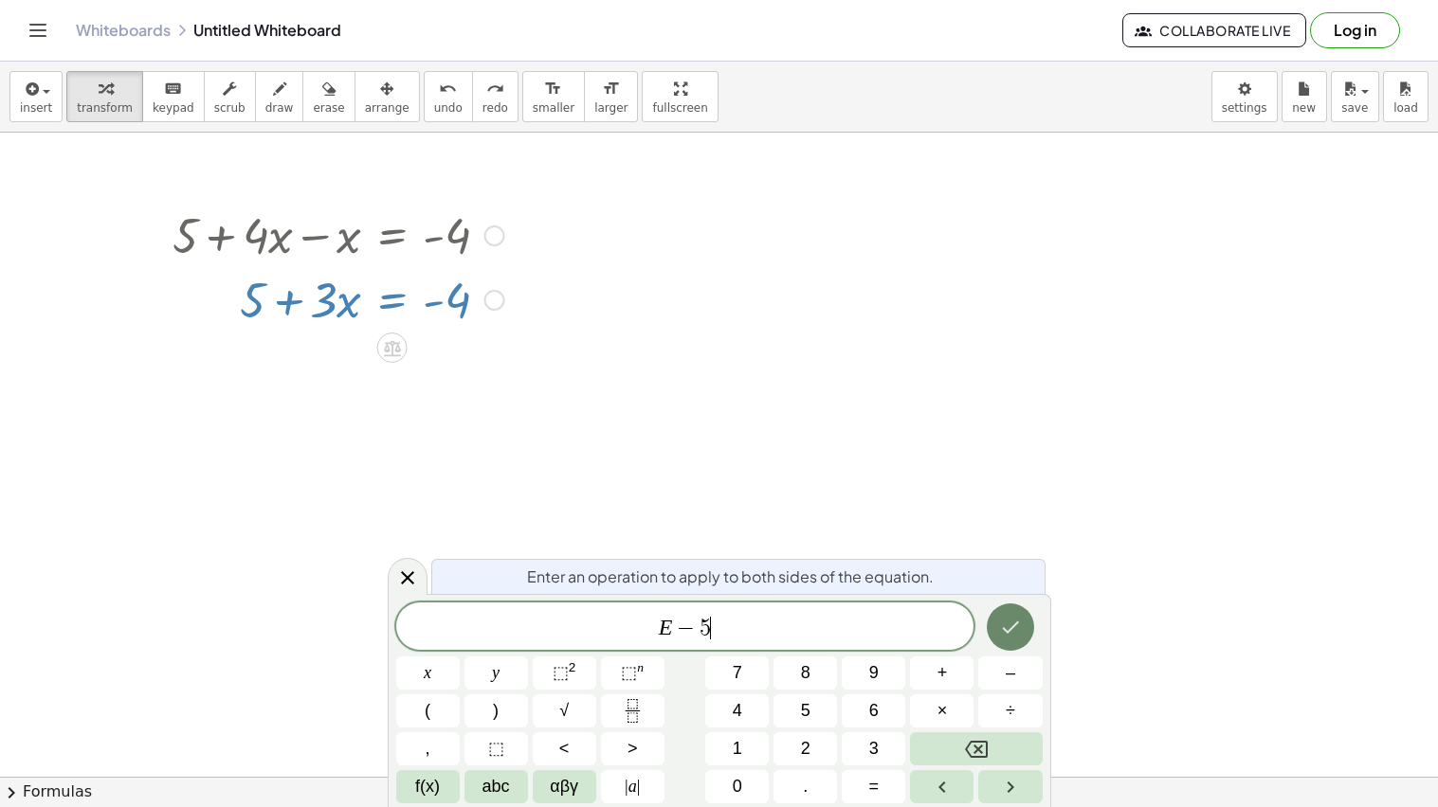
click at [1022, 621] on button "Done" at bounding box center [1010, 627] width 47 height 47
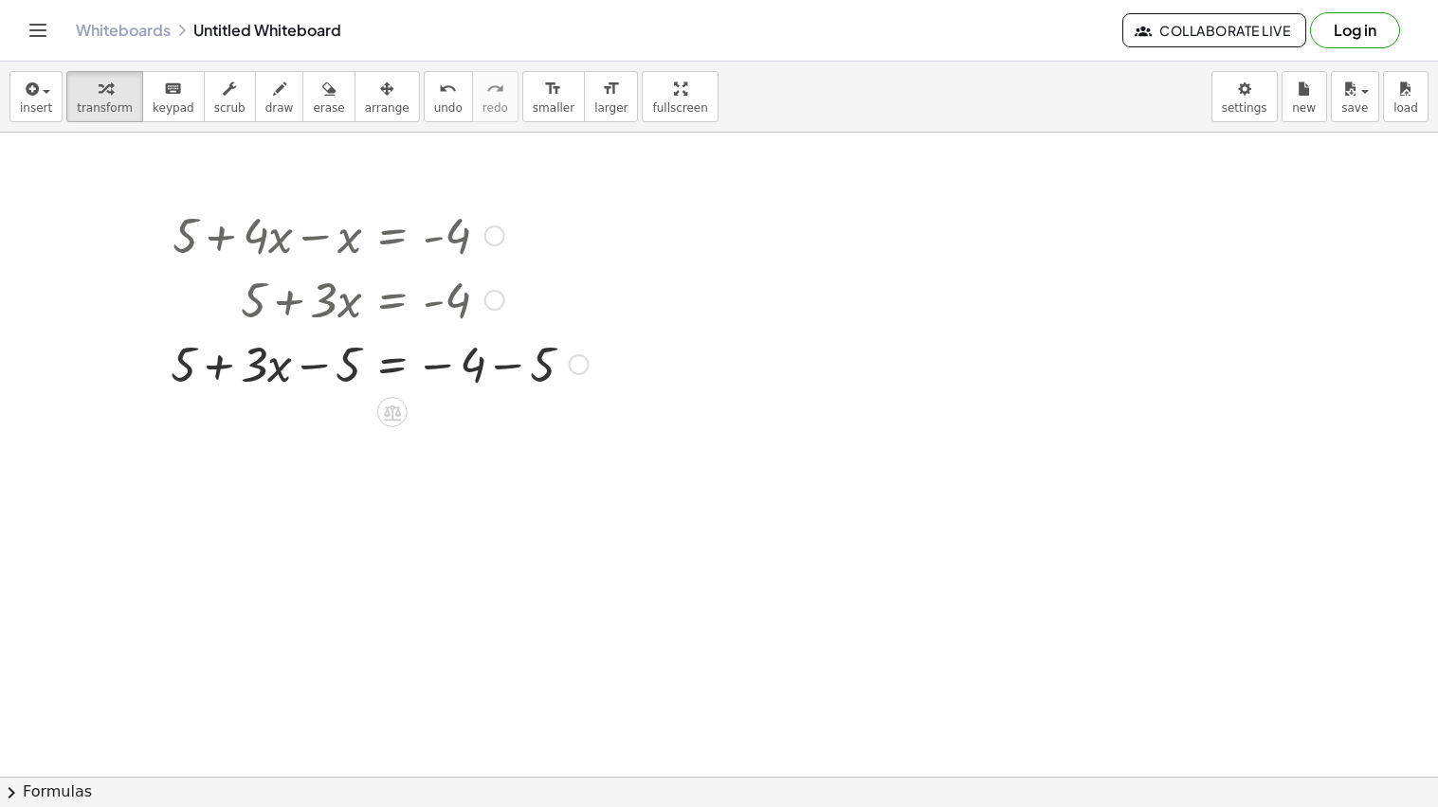
click at [512, 367] on div at bounding box center [379, 363] width 437 height 64
click at [216, 431] on div at bounding box center [379, 427] width 437 height 64
click at [189, 426] on div at bounding box center [379, 427] width 437 height 64
click at [327, 433] on div at bounding box center [379, 427] width 437 height 64
click at [342, 433] on div at bounding box center [379, 427] width 437 height 64
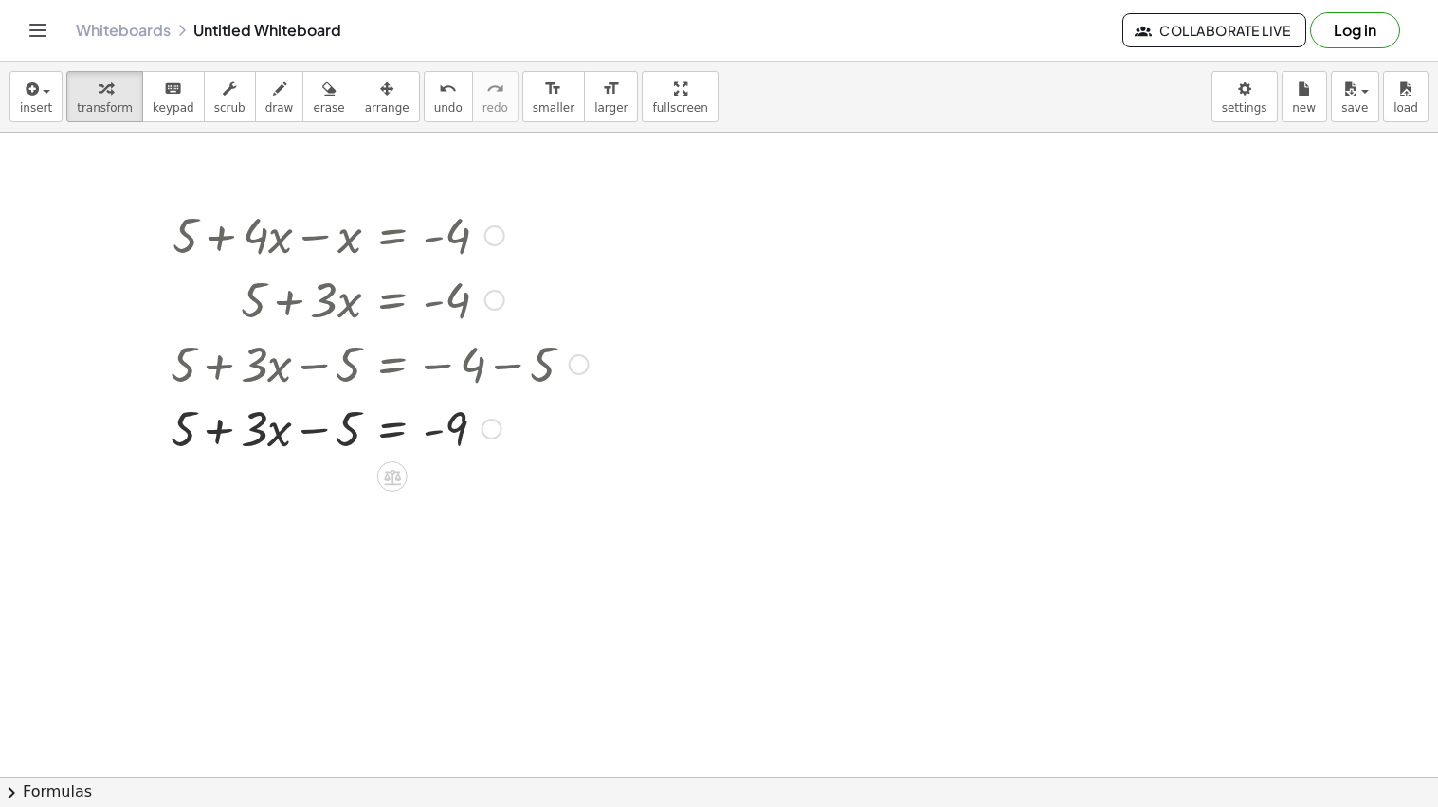
click at [342, 433] on div at bounding box center [379, 427] width 437 height 64
click at [350, 436] on div at bounding box center [379, 427] width 437 height 64
drag, startPoint x: 343, startPoint y: 433, endPoint x: 179, endPoint y: 431, distance: 164.0
click at [392, 478] on icon at bounding box center [392, 477] width 17 height 16
click at [436, 477] on div "÷" at bounding box center [430, 477] width 30 height 30
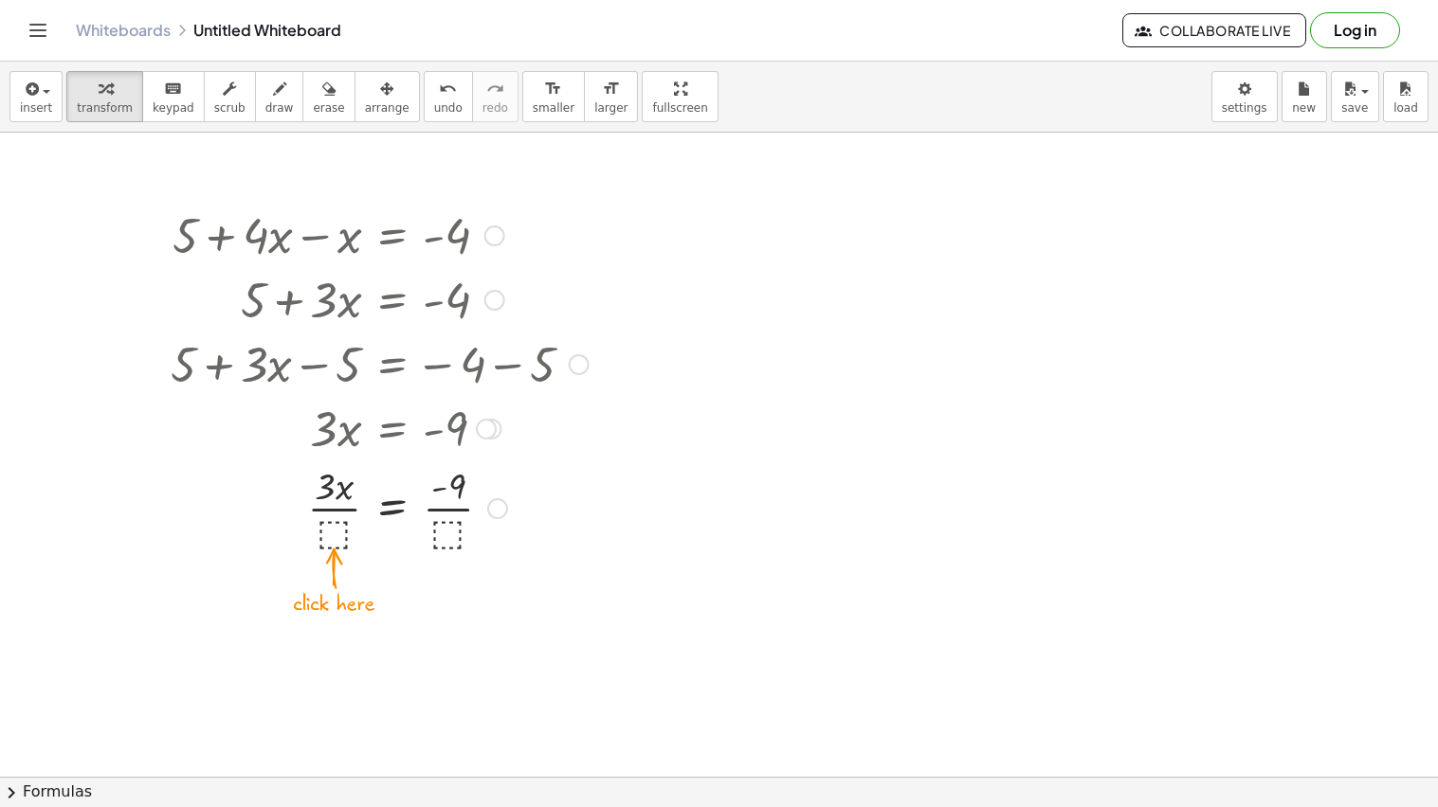
click at [338, 534] on div at bounding box center [379, 507] width 437 height 95
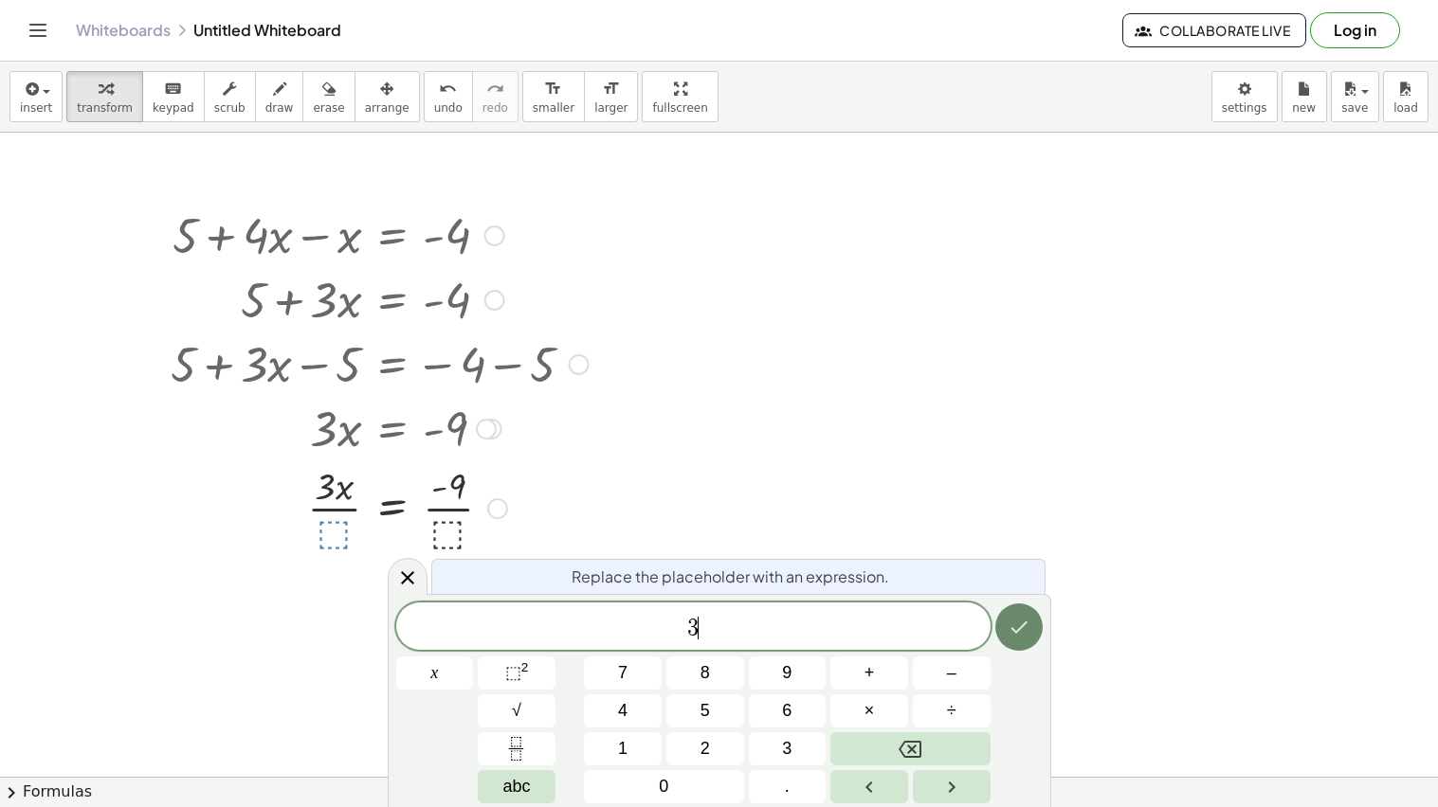
click at [1034, 623] on button "Done" at bounding box center [1018, 627] width 47 height 47
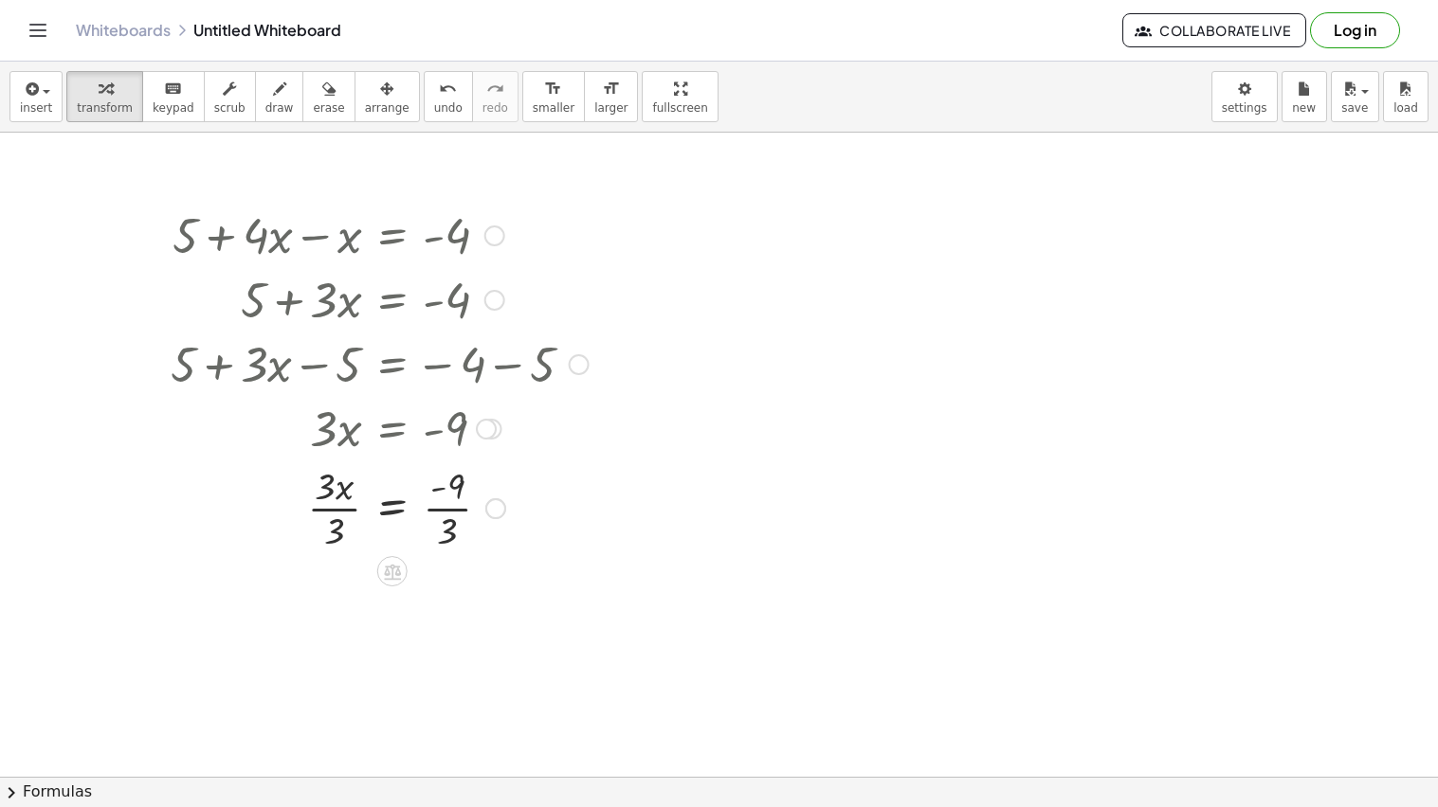
click at [445, 512] on div at bounding box center [379, 507] width 437 height 95
click at [343, 600] on div at bounding box center [379, 601] width 437 height 95
click at [322, 88] on icon "button" at bounding box center [328, 89] width 13 height 23
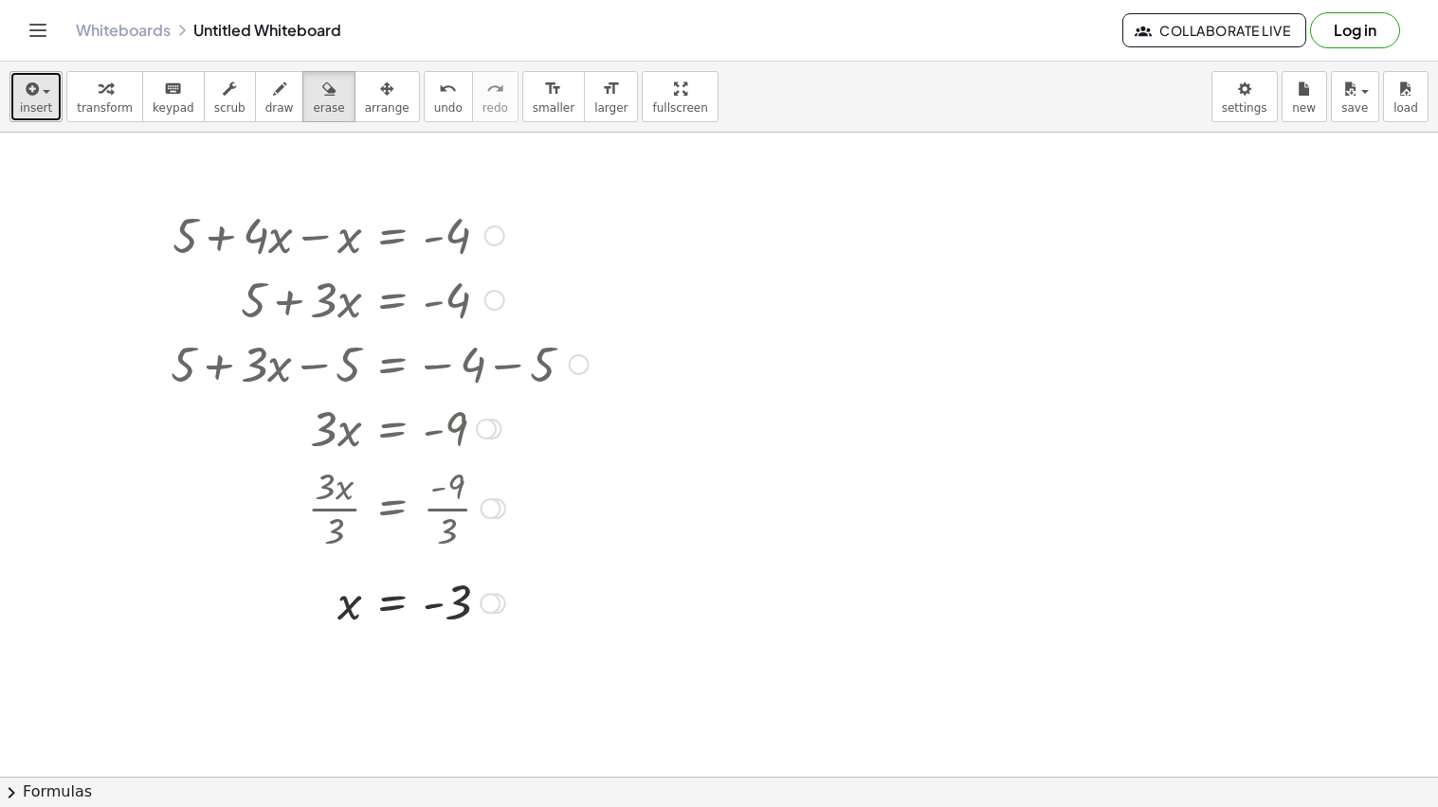
click at [35, 89] on icon "button" at bounding box center [30, 89] width 17 height 23
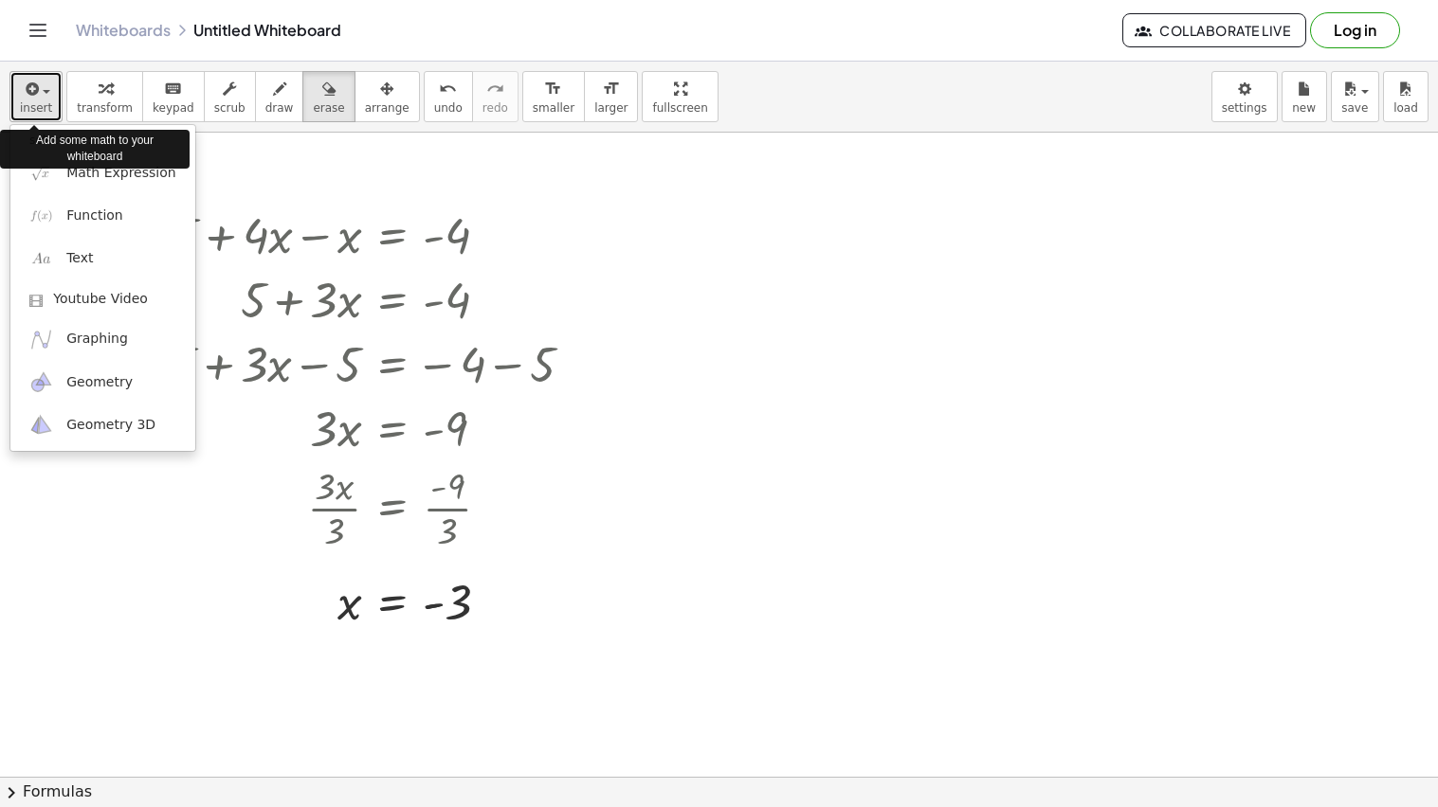
click at [44, 100] on button "insert" at bounding box center [35, 96] width 53 height 51
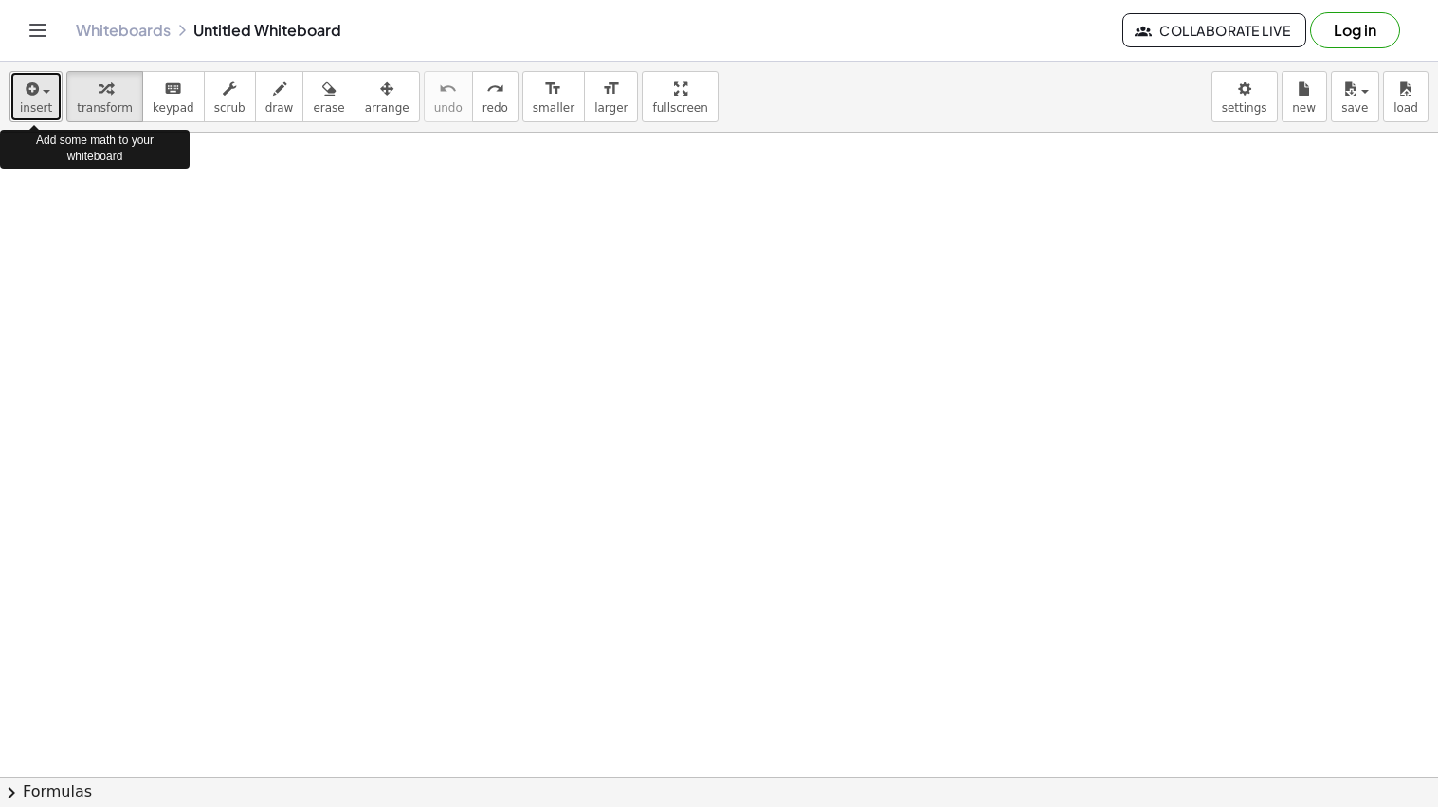
click at [45, 107] on span "insert" at bounding box center [36, 107] width 32 height 13
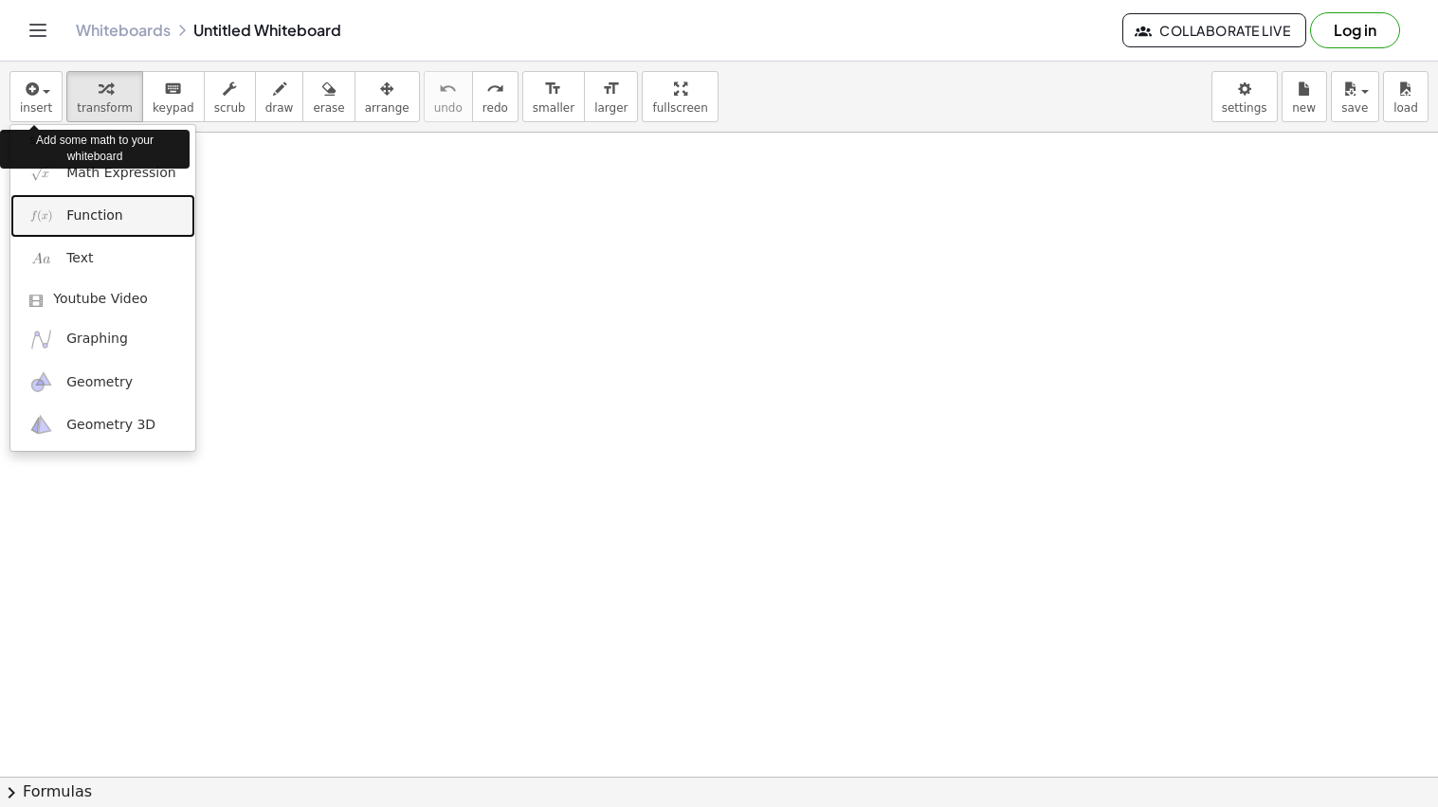
click at [136, 196] on link "Function" at bounding box center [102, 215] width 185 height 43
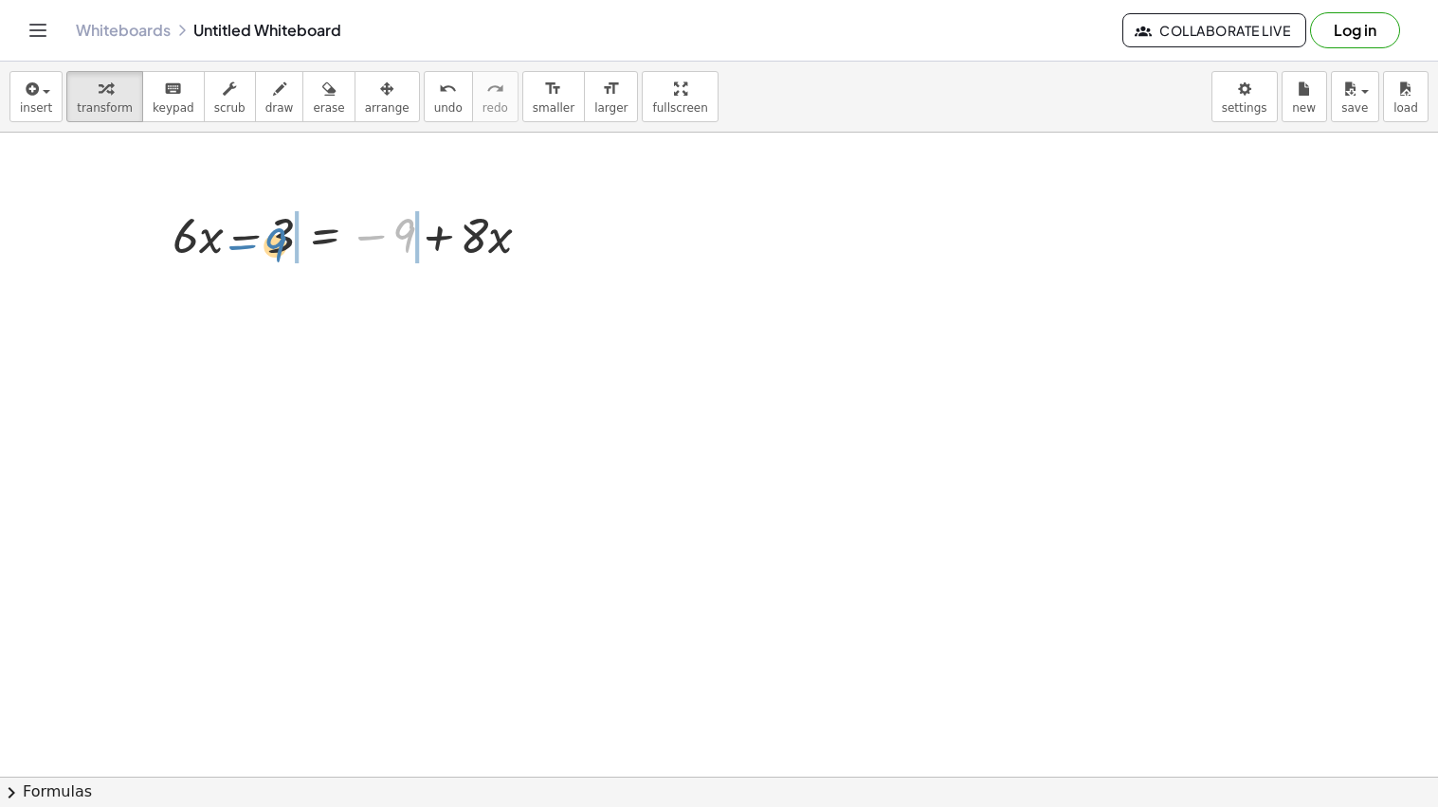
drag, startPoint x: 396, startPoint y: 237, endPoint x: 273, endPoint y: 243, distance: 123.3
click at [273, 243] on div at bounding box center [359, 234] width 392 height 64
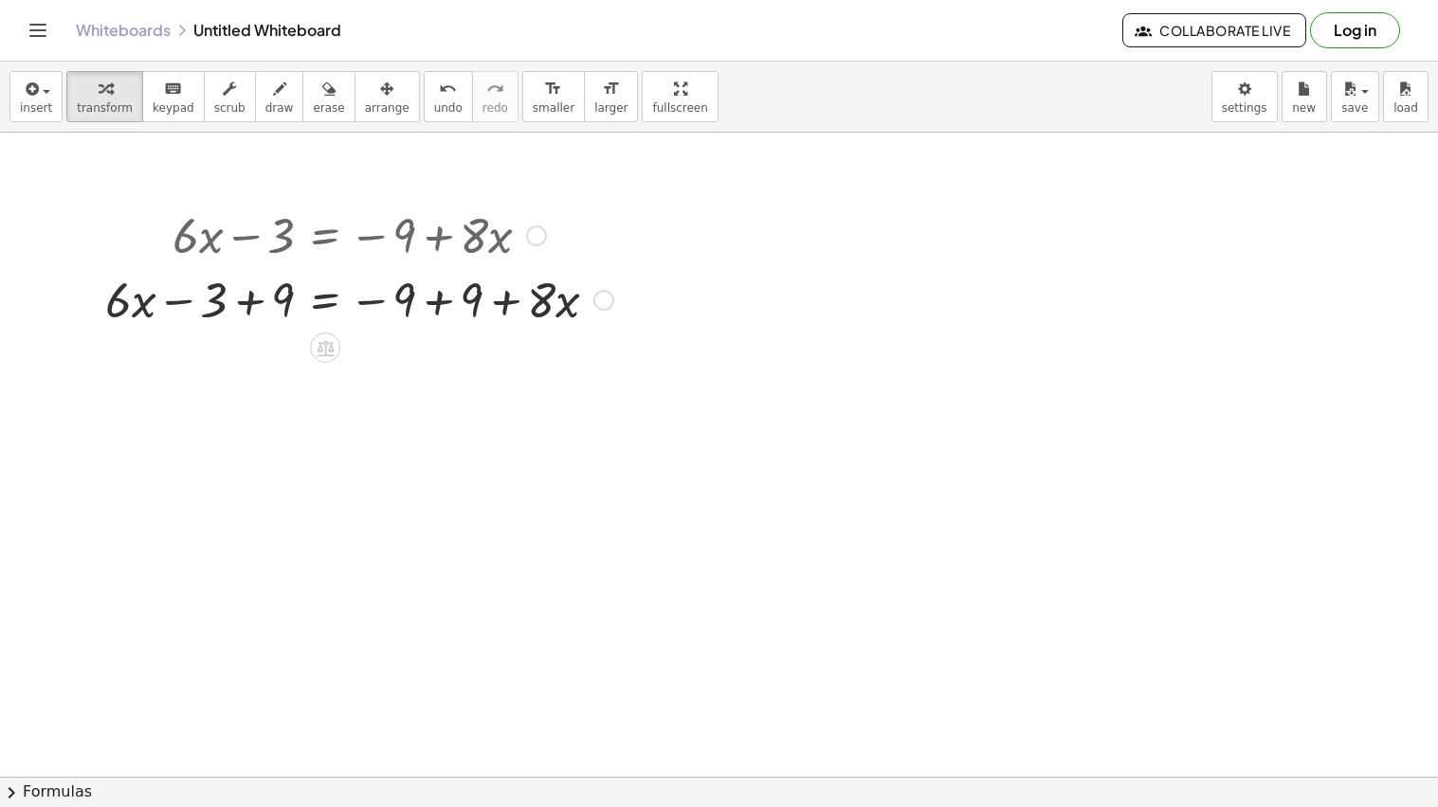
click at [254, 301] on div at bounding box center [359, 298] width 527 height 64
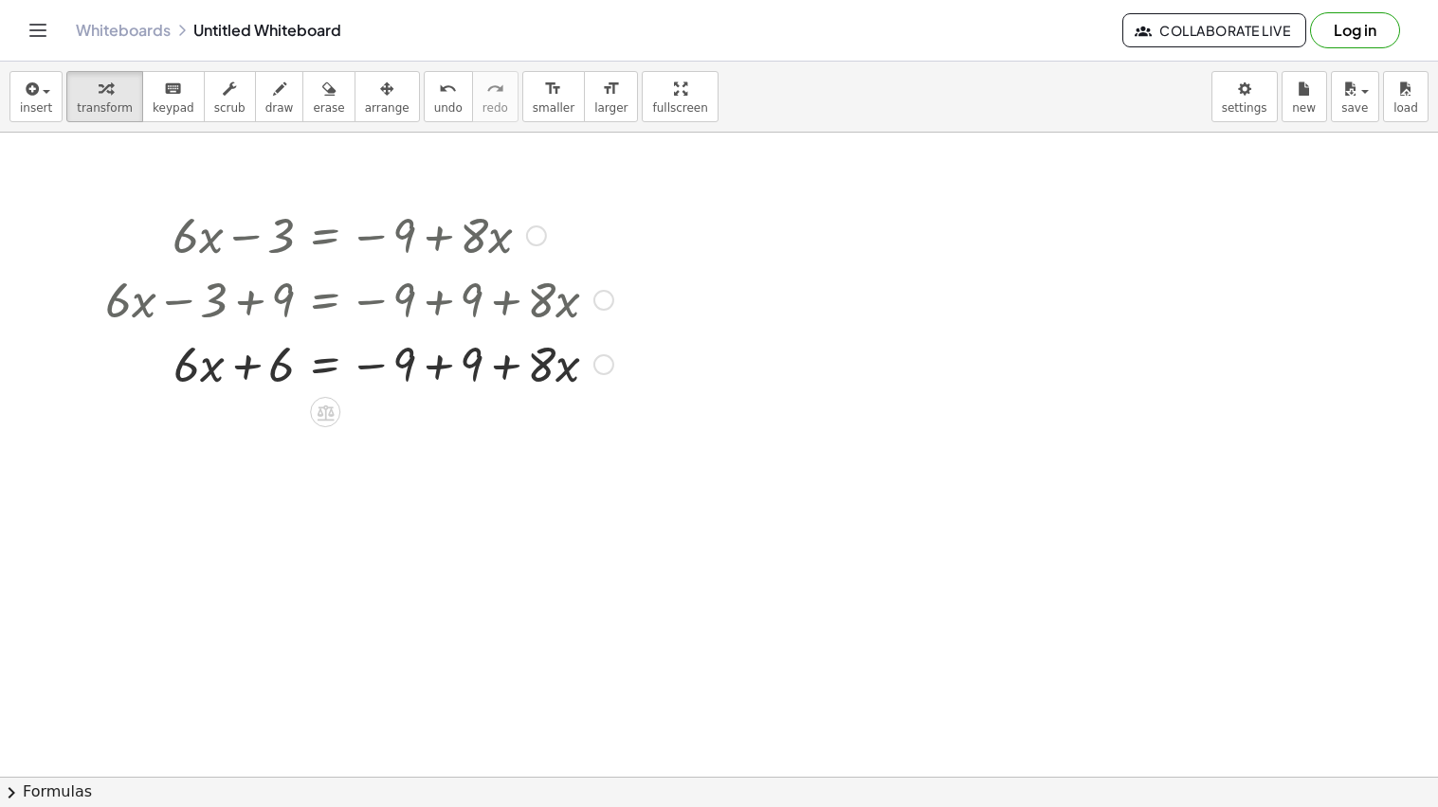
click at [443, 363] on div at bounding box center [359, 363] width 527 height 64
drag, startPoint x: 196, startPoint y: 364, endPoint x: 398, endPoint y: 370, distance: 201.9
click at [398, 370] on div at bounding box center [359, 363] width 527 height 64
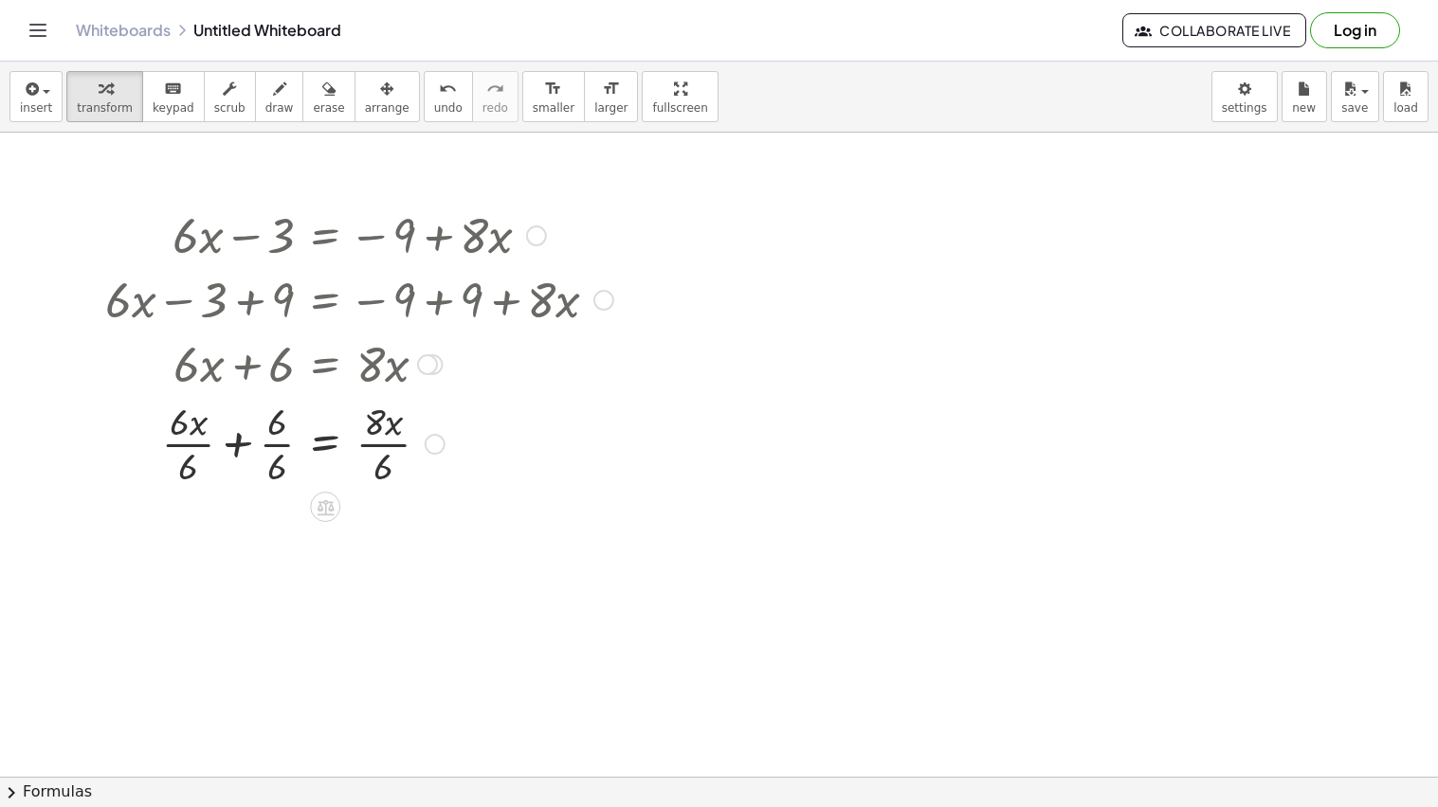
click at [190, 442] on div at bounding box center [359, 442] width 527 height 95
click at [380, 539] on div at bounding box center [359, 537] width 527 height 95
click at [439, 81] on icon "undo" at bounding box center [448, 89] width 18 height 23
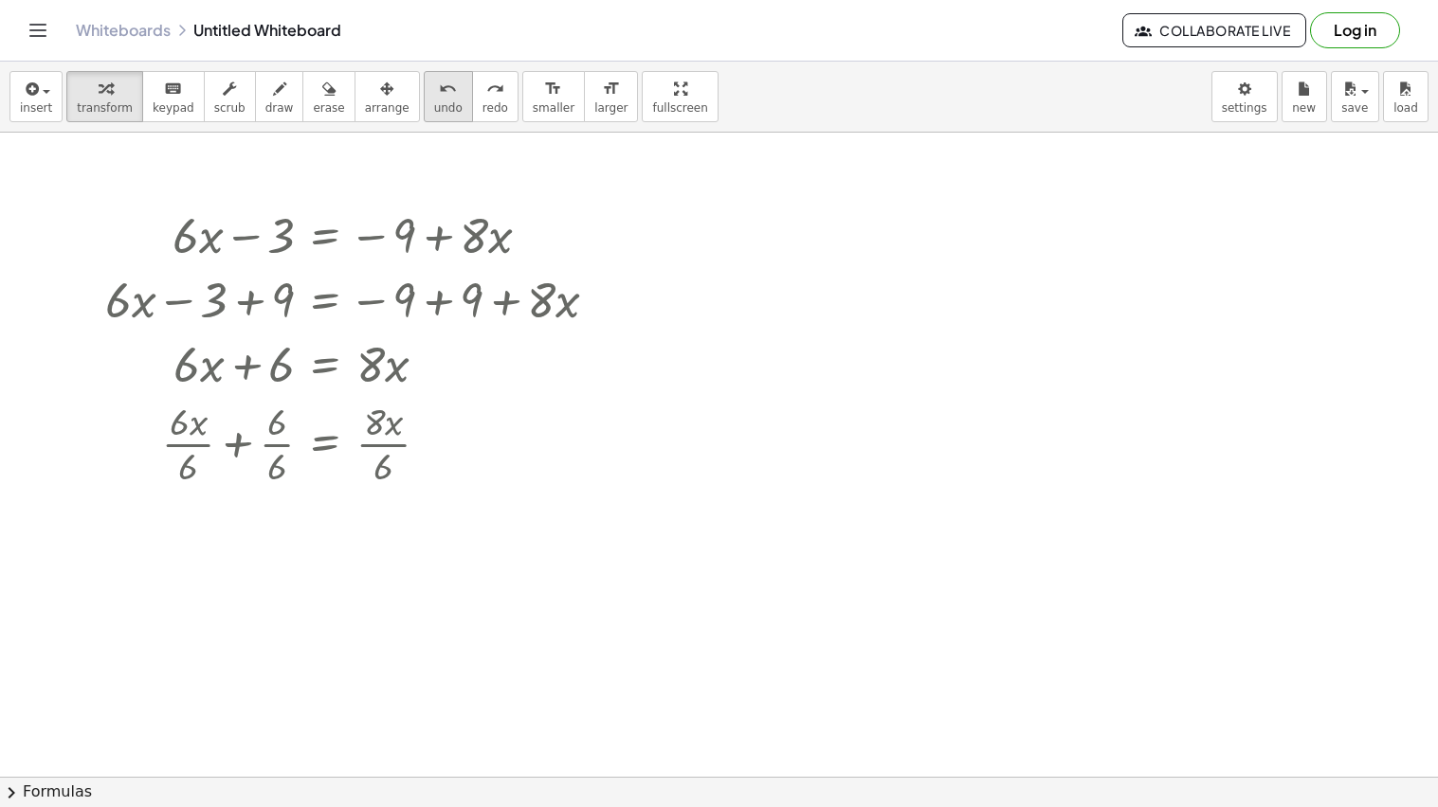
click at [439, 81] on icon "undo" at bounding box center [448, 89] width 18 height 23
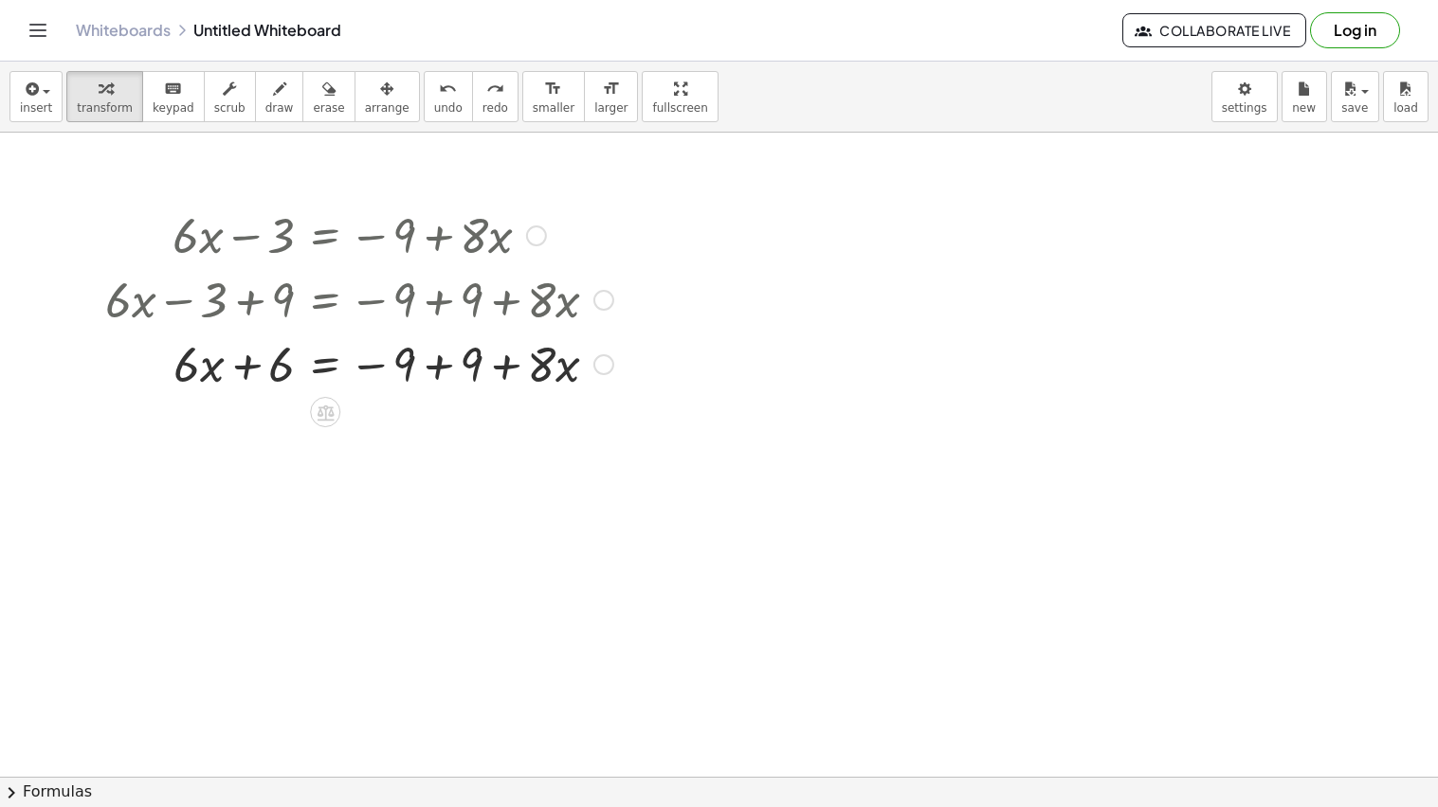
click at [439, 376] on div at bounding box center [411, 363] width 630 height 64
click at [323, 410] on icon at bounding box center [326, 413] width 20 height 20
click at [296, 412] on div "−" at bounding box center [287, 412] width 30 height 30
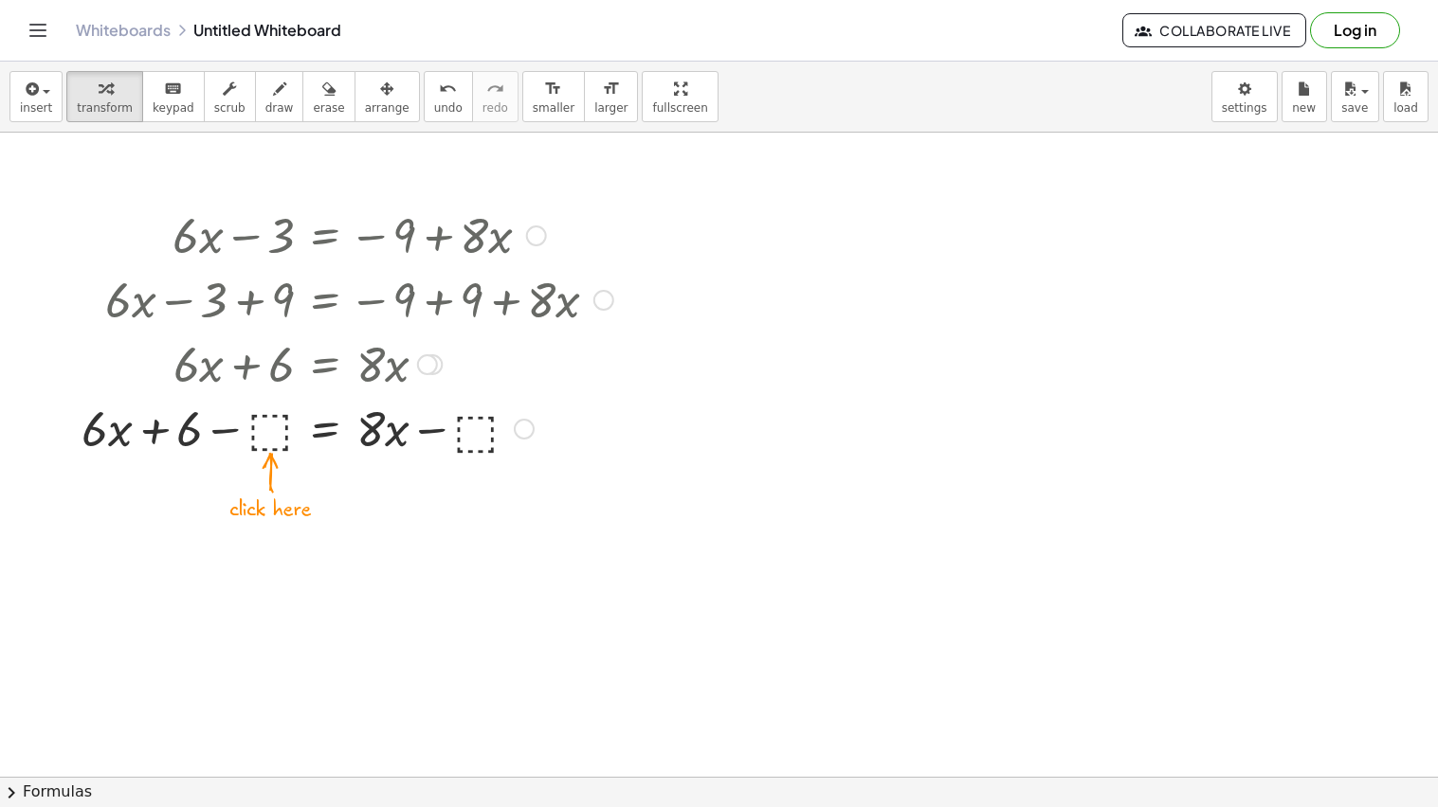
click at [272, 430] on div at bounding box center [347, 427] width 551 height 64
click at [423, 433] on div at bounding box center [344, 427] width 553 height 64
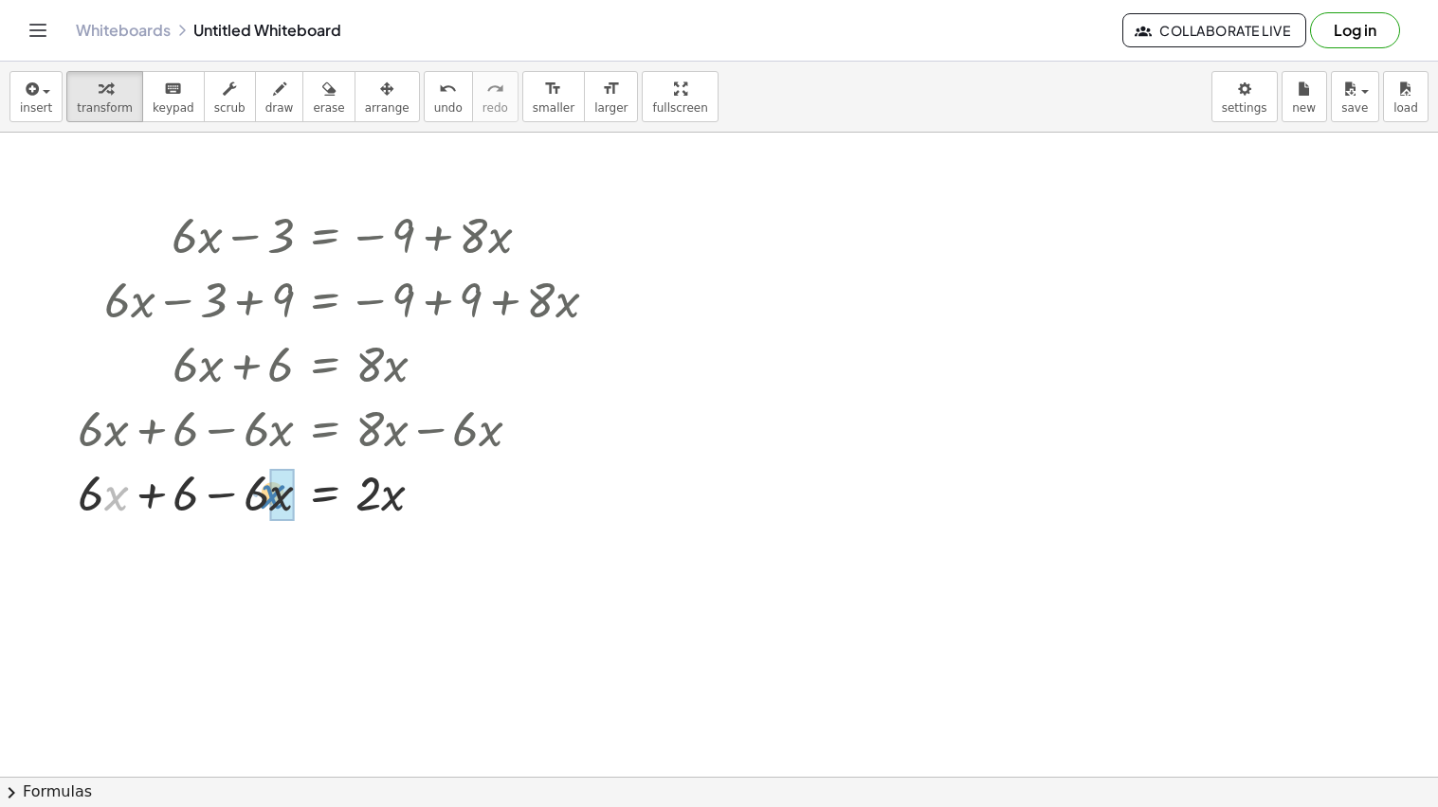
drag, startPoint x: 108, startPoint y: 503, endPoint x: 267, endPoint y: 503, distance: 159.2
click at [267, 503] on div at bounding box center [344, 492] width 553 height 64
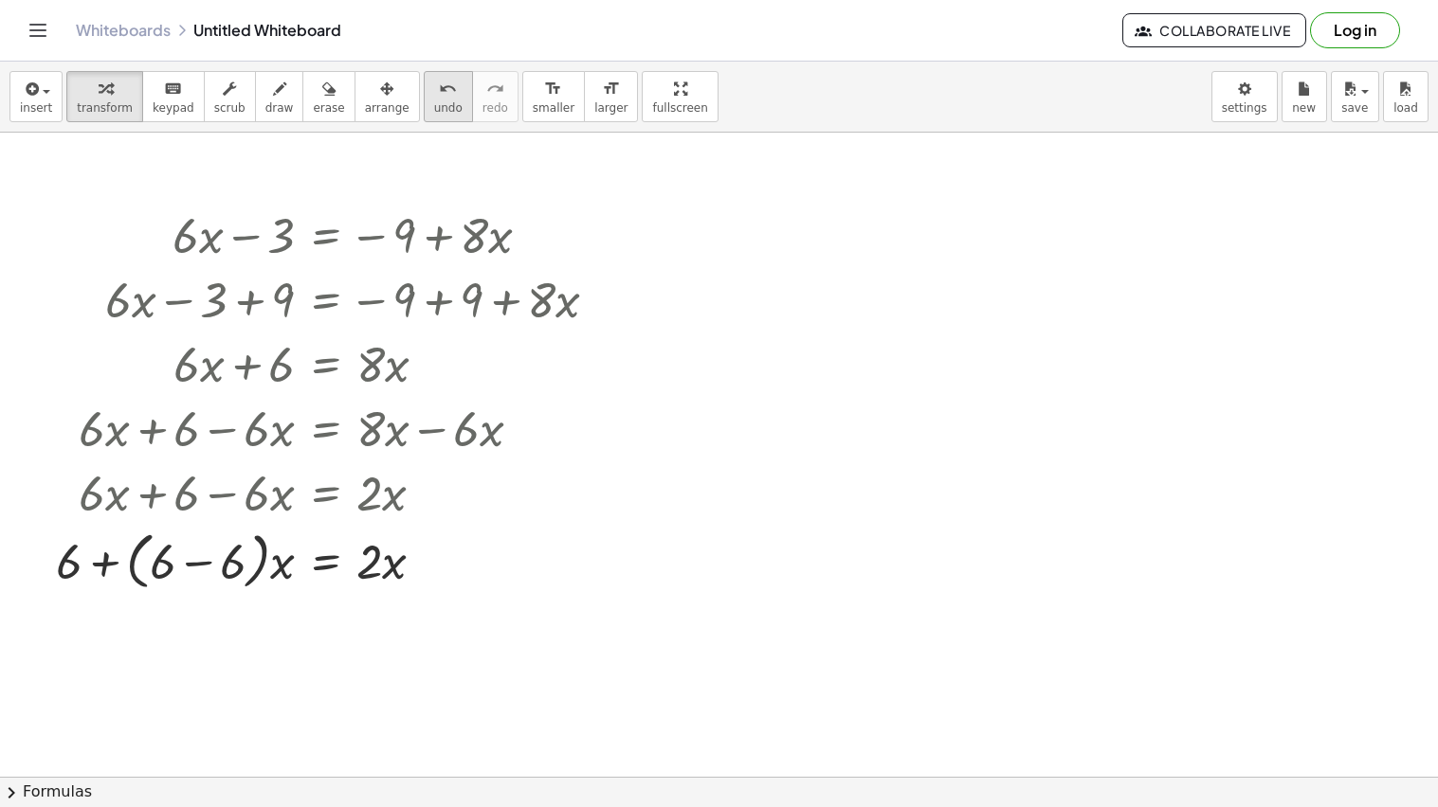
click at [439, 93] on icon "undo" at bounding box center [448, 89] width 18 height 23
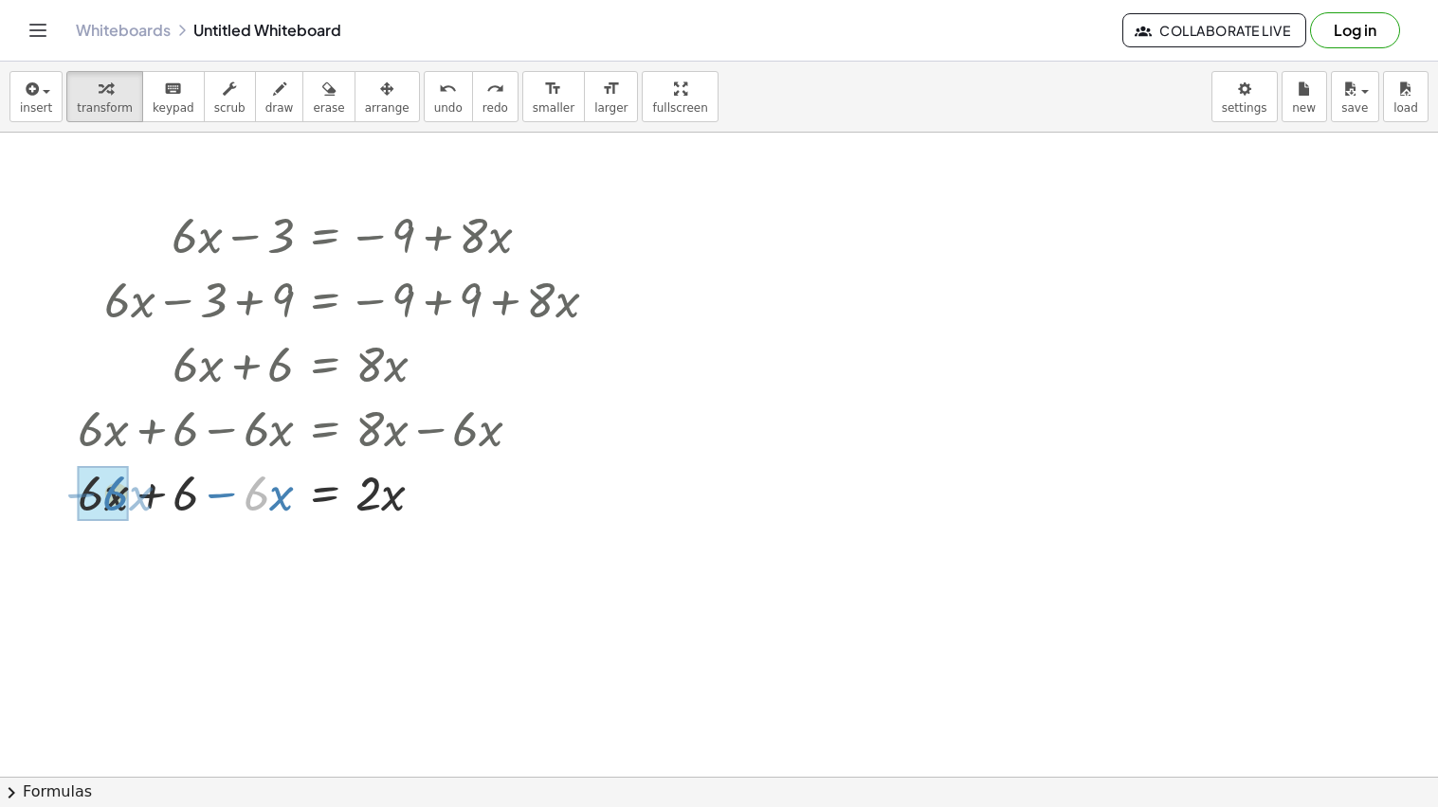
drag, startPoint x: 261, startPoint y: 507, endPoint x: 119, endPoint y: 507, distance: 141.2
click at [327, 596] on icon at bounding box center [325, 606] width 20 height 20
click at [357, 606] on span "÷" at bounding box center [362, 605] width 10 height 27
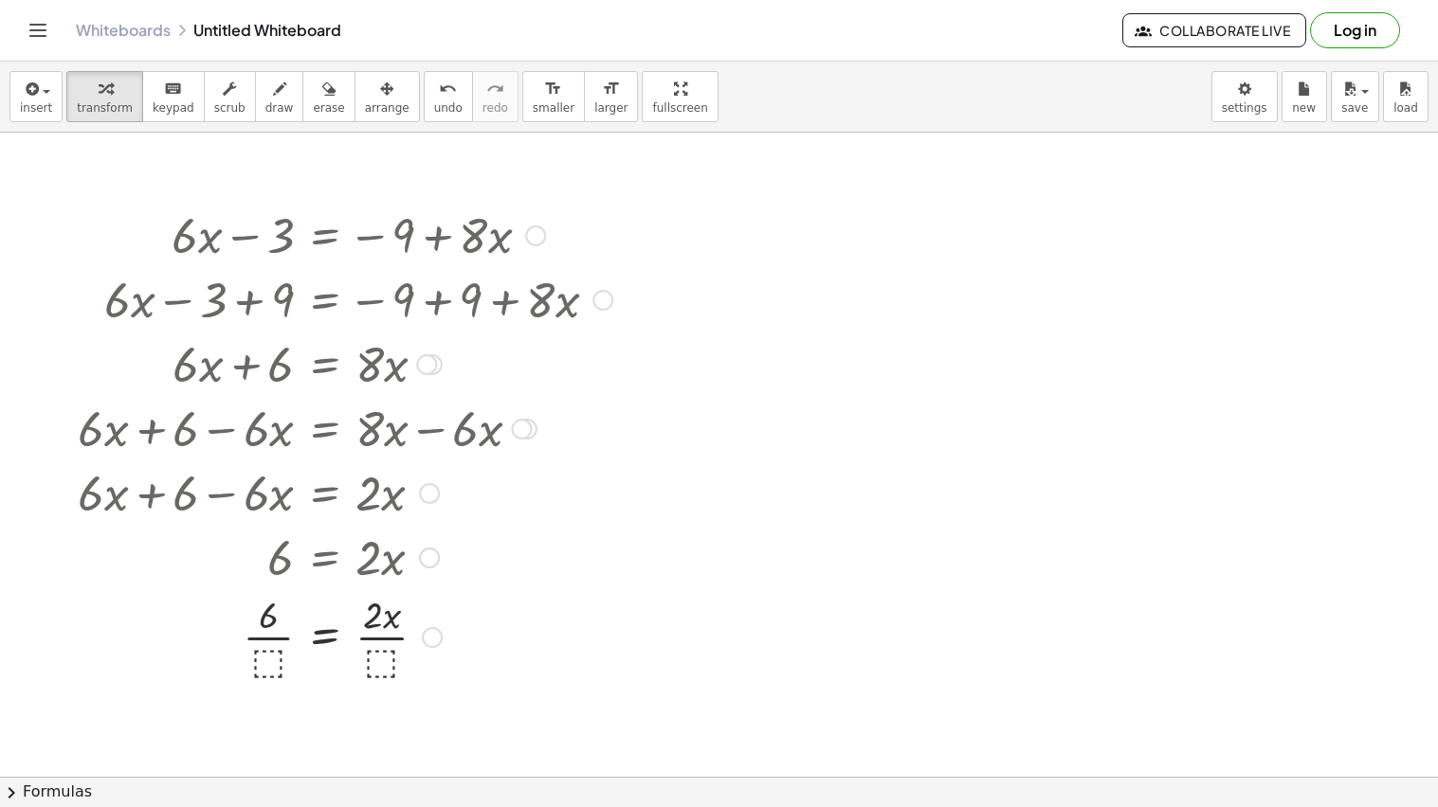
click at [374, 586] on div at bounding box center [356, 556] width 526 height 64
click at [374, 656] on div at bounding box center [344, 635] width 553 height 95
click at [376, 636] on div at bounding box center [344, 635] width 553 height 95
click at [281, 641] on div at bounding box center [344, 635] width 553 height 95
